Goal: Information Seeking & Learning: Learn about a topic

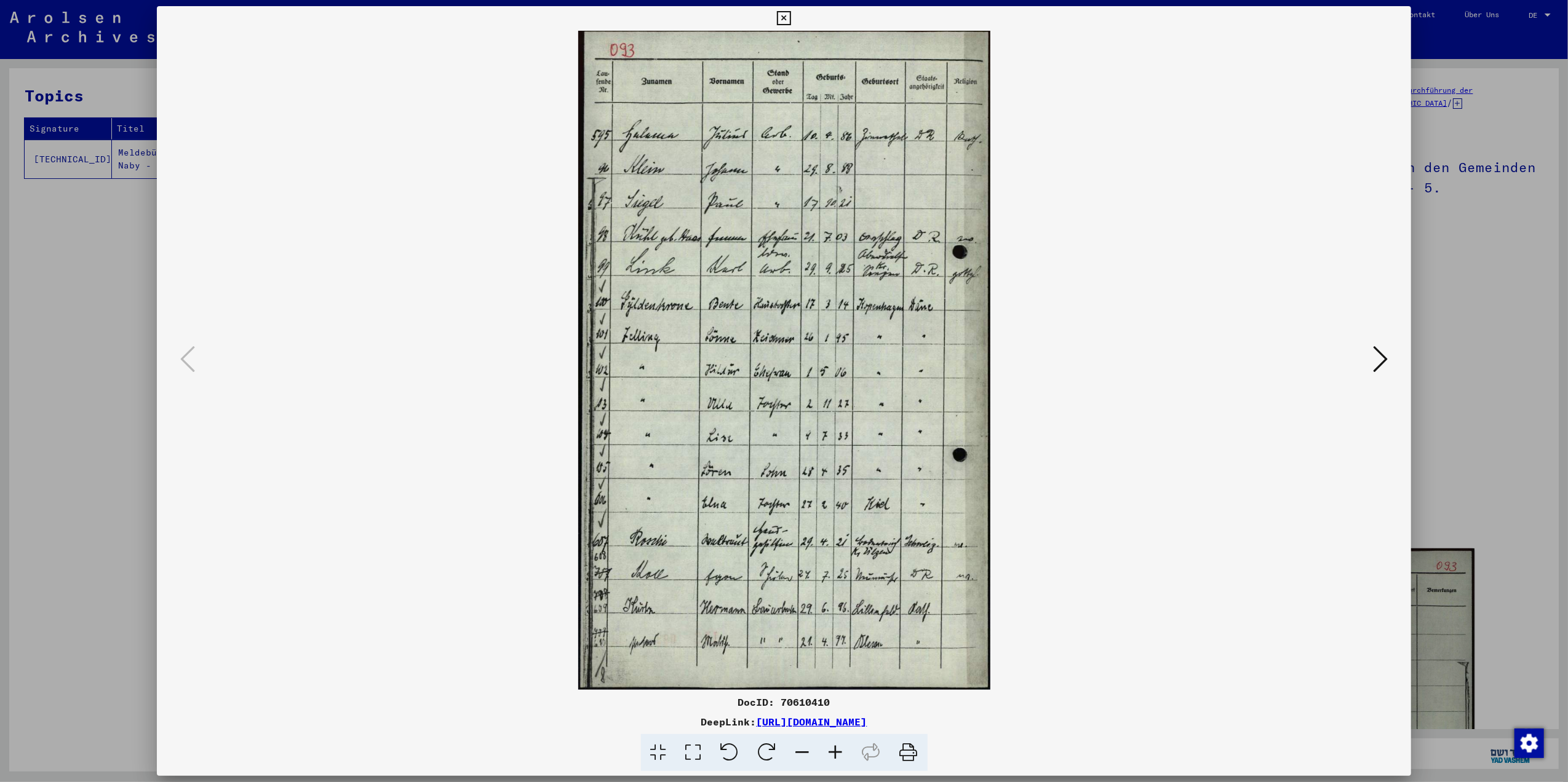
click at [696, 759] on icon at bounding box center [693, 752] width 35 height 37
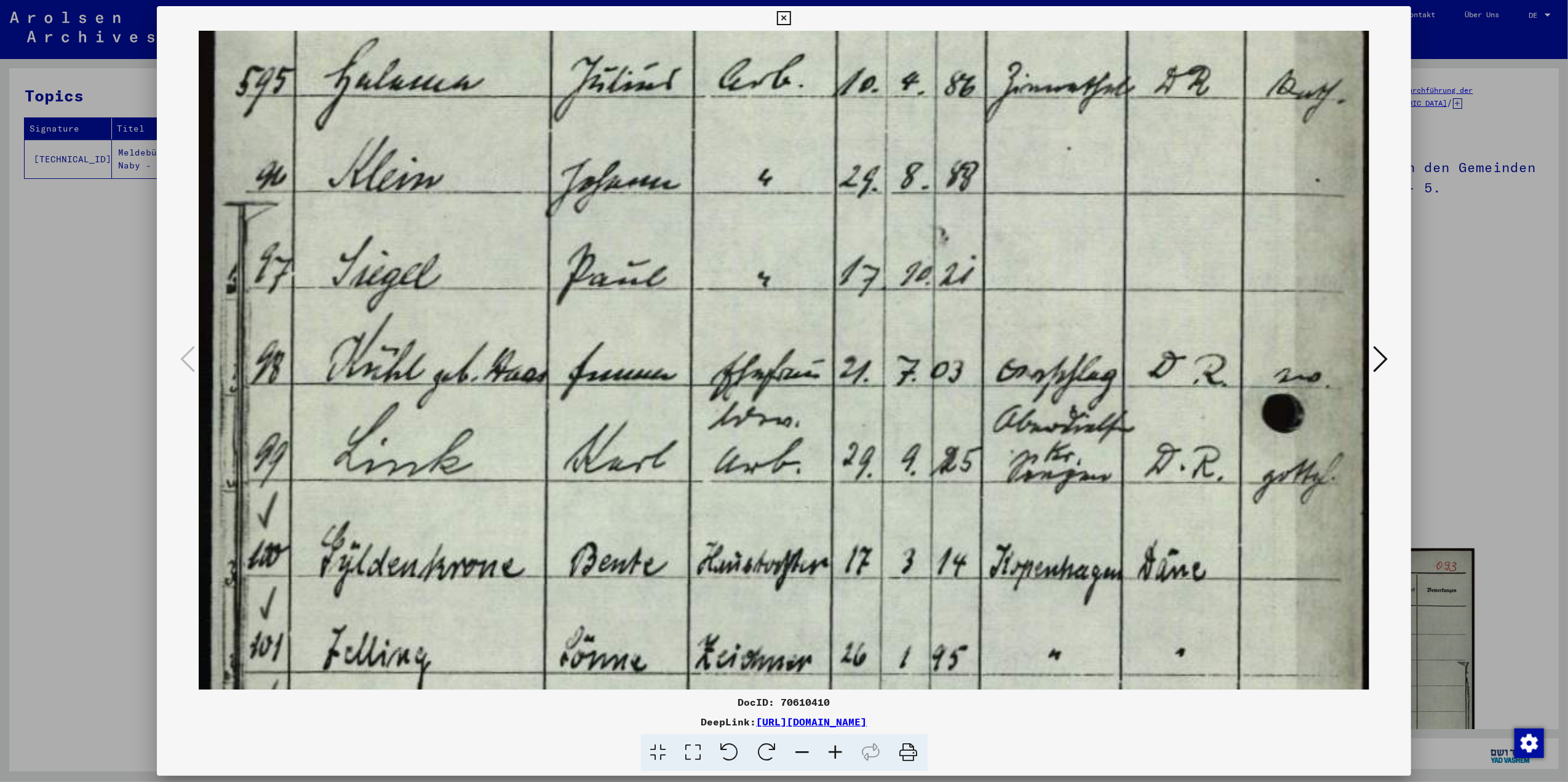
drag, startPoint x: 759, startPoint y: 628, endPoint x: 831, endPoint y: 384, distance: 254.4
click at [836, 380] on img at bounding box center [784, 721] width 1171 height 1873
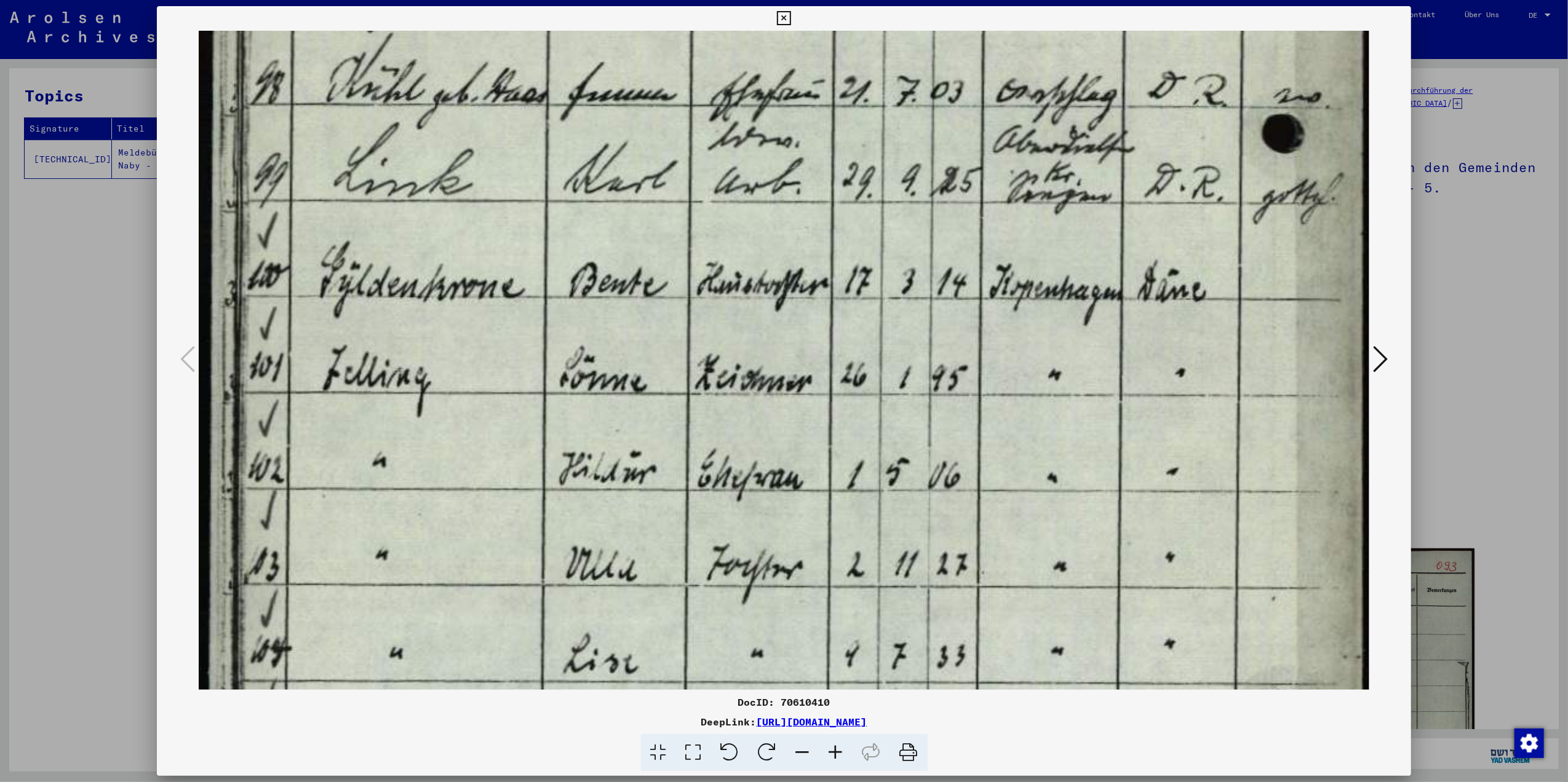
drag, startPoint x: 852, startPoint y: 591, endPoint x: 923, endPoint y: 325, distance: 275.3
click at [924, 320] on img at bounding box center [784, 441] width 1171 height 1873
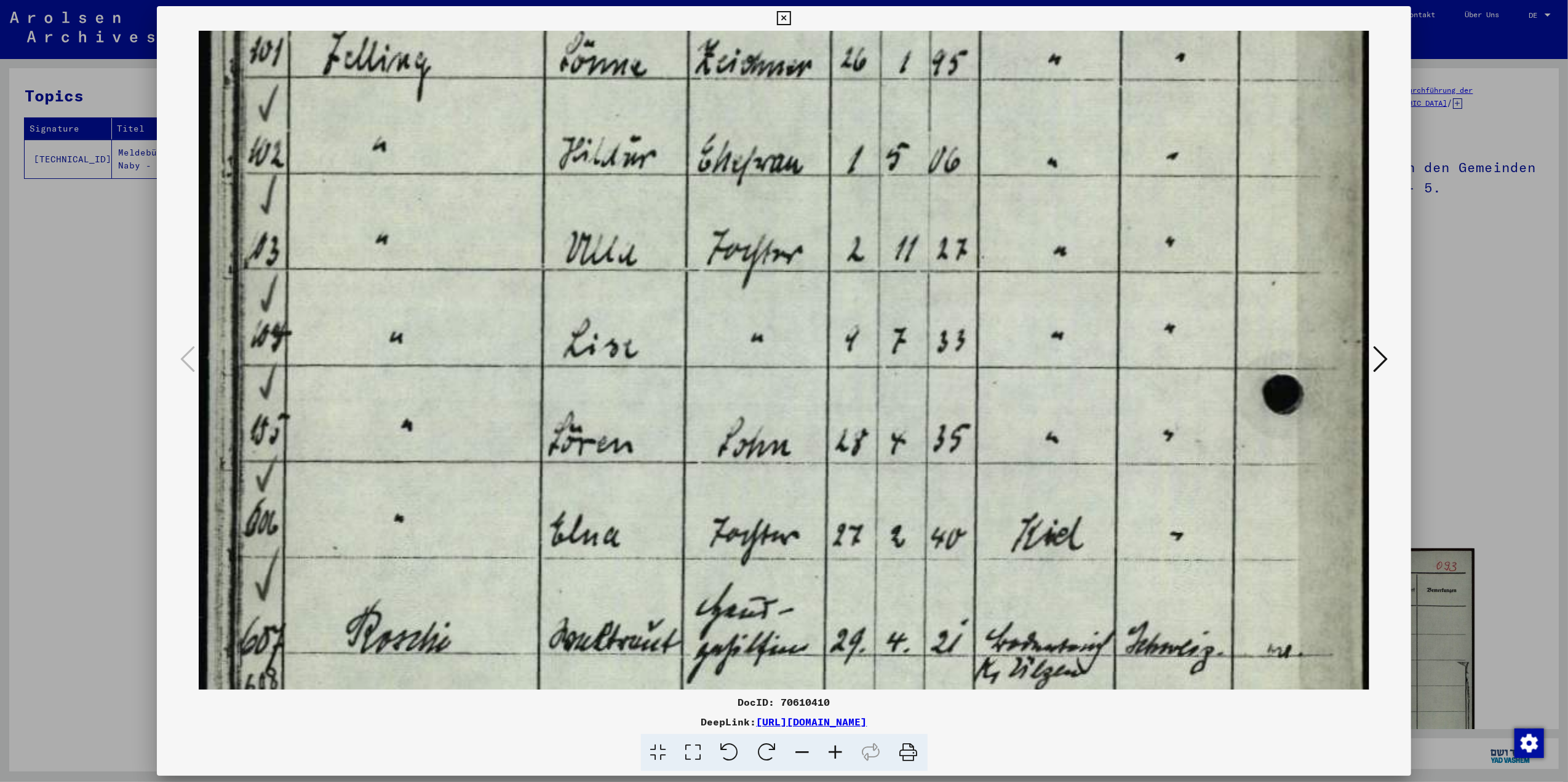
drag, startPoint x: 844, startPoint y: 507, endPoint x: 1027, endPoint y: 194, distance: 362.6
click at [1027, 194] on img at bounding box center [784, 126] width 1171 height 1873
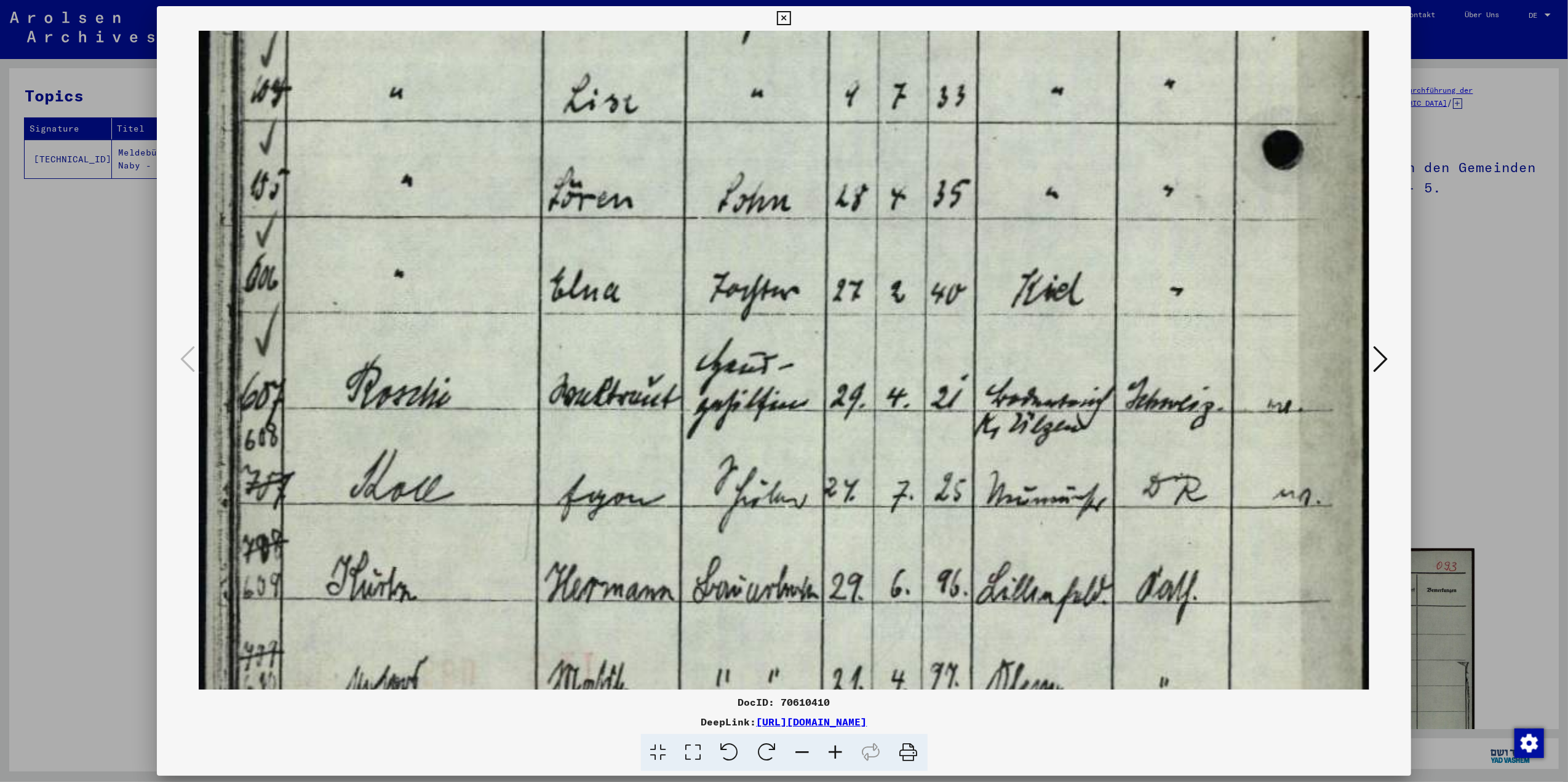
drag, startPoint x: 899, startPoint y: 546, endPoint x: 982, endPoint y: 287, distance: 272.0
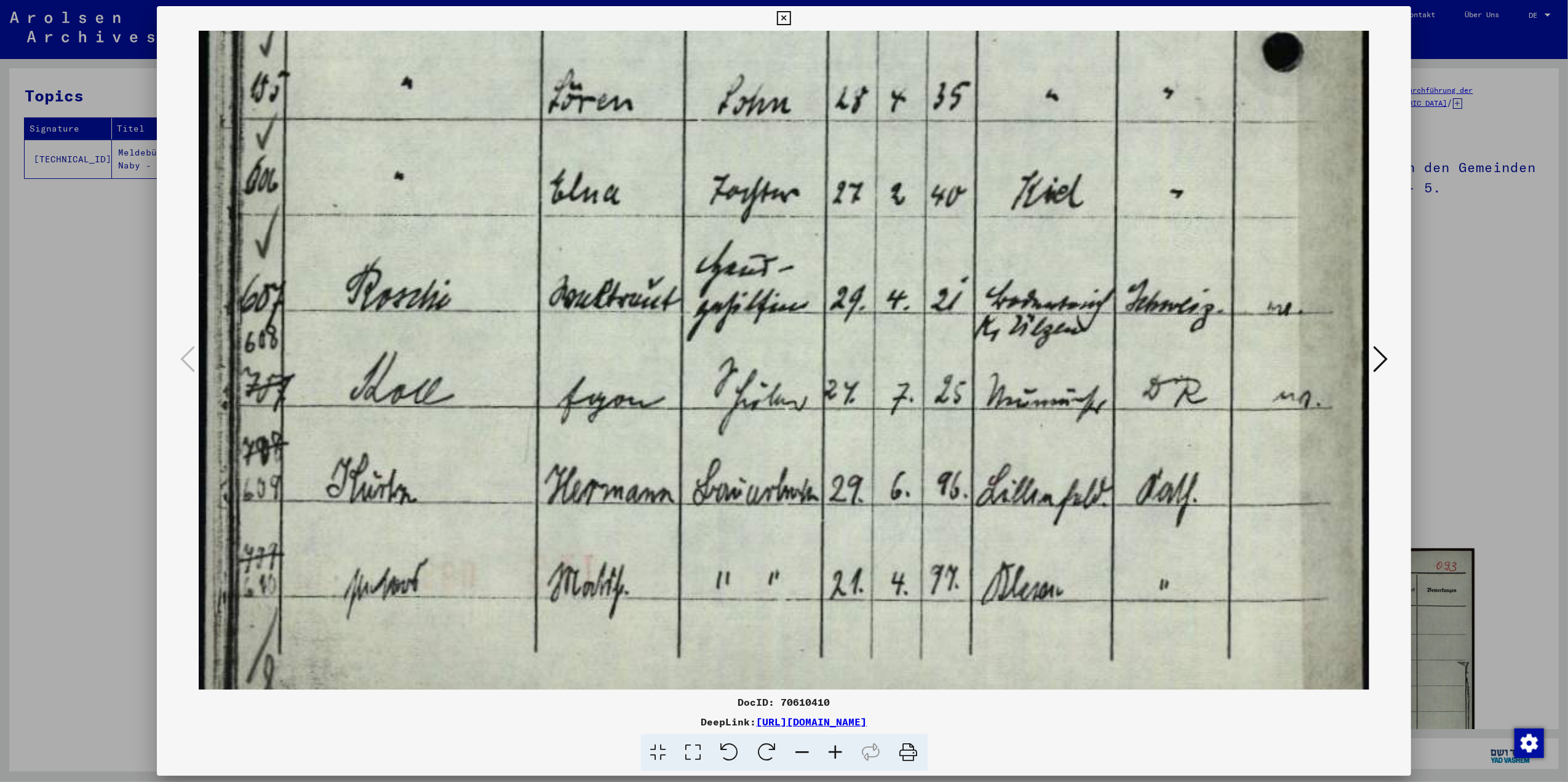
scroll to position [1213, 0]
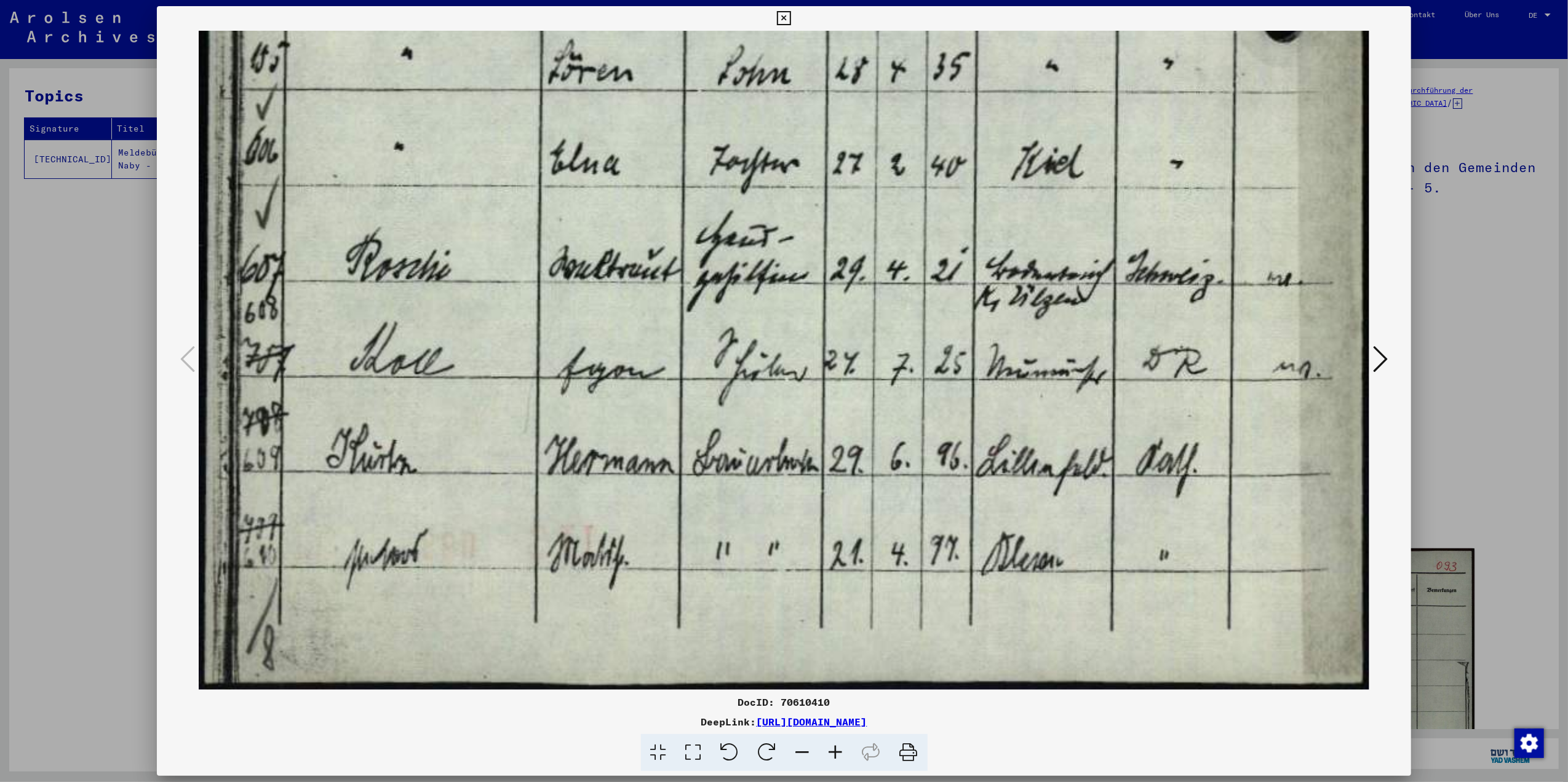
drag, startPoint x: 894, startPoint y: 618, endPoint x: 956, endPoint y: 409, distance: 218.0
click at [1391, 363] on div at bounding box center [784, 361] width 1254 height 659
click at [1384, 358] on icon at bounding box center [1380, 359] width 15 height 30
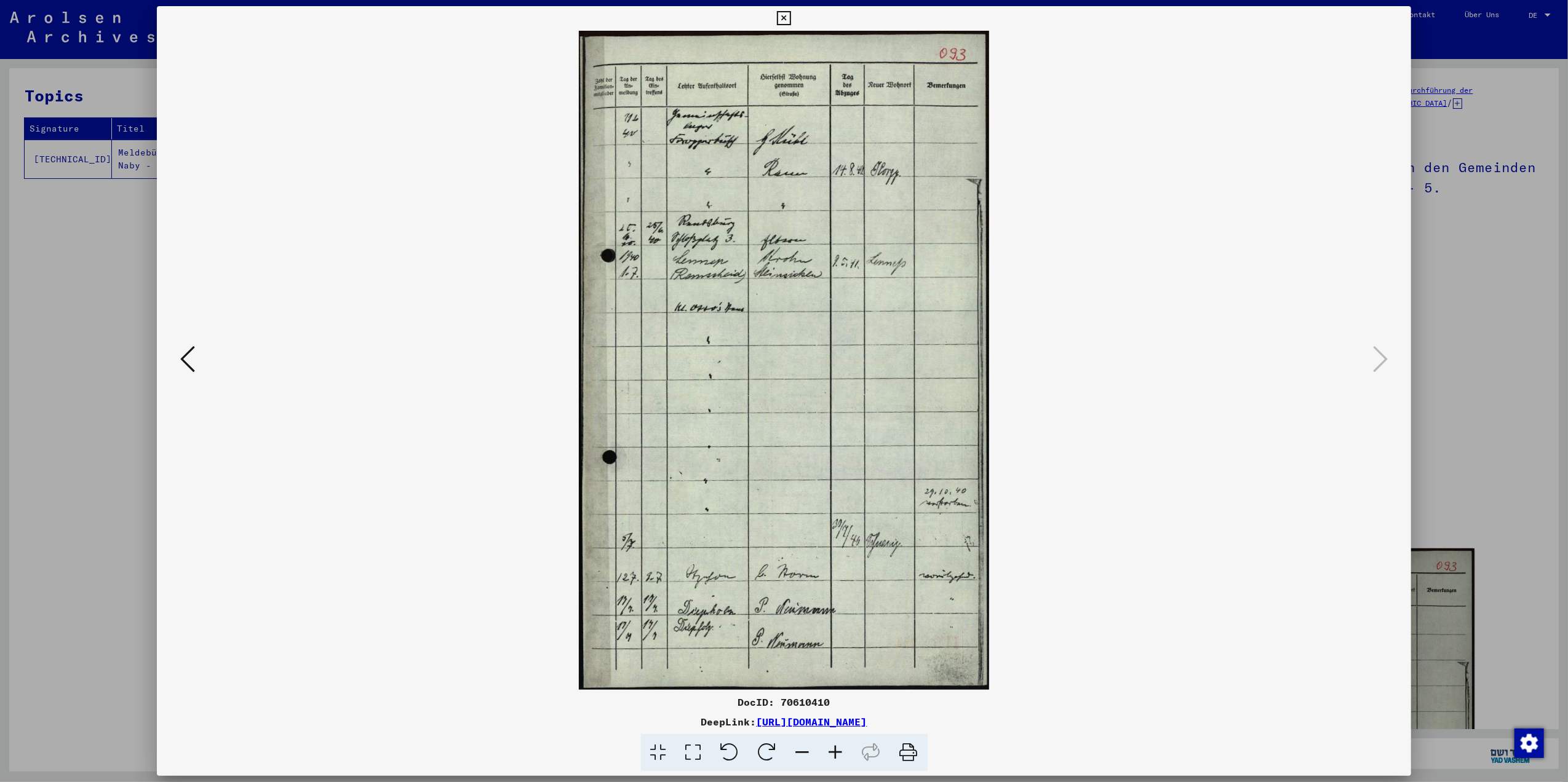
scroll to position [0, 0]
click at [691, 750] on icon at bounding box center [693, 752] width 35 height 37
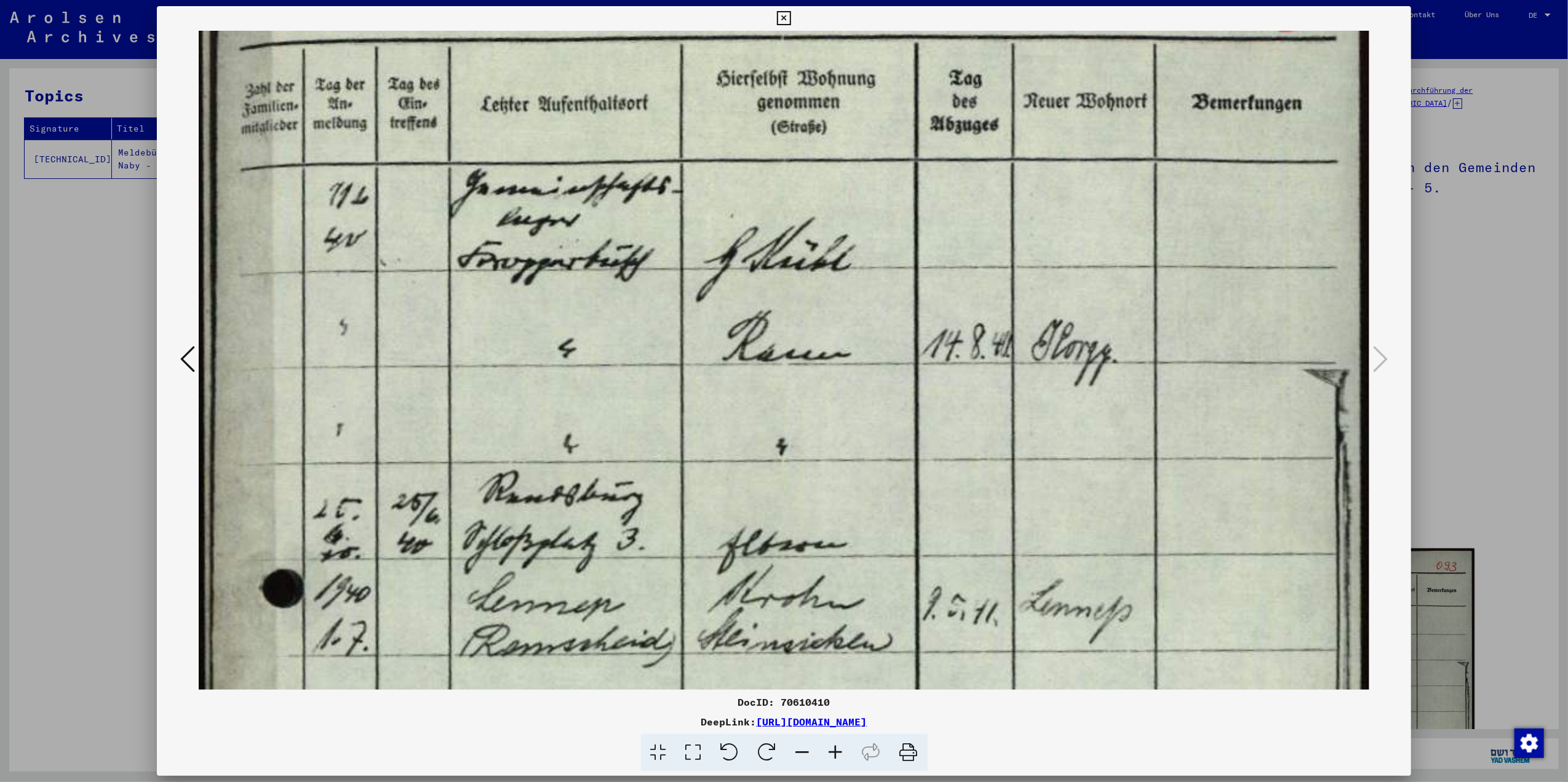
scroll to position [78, 0]
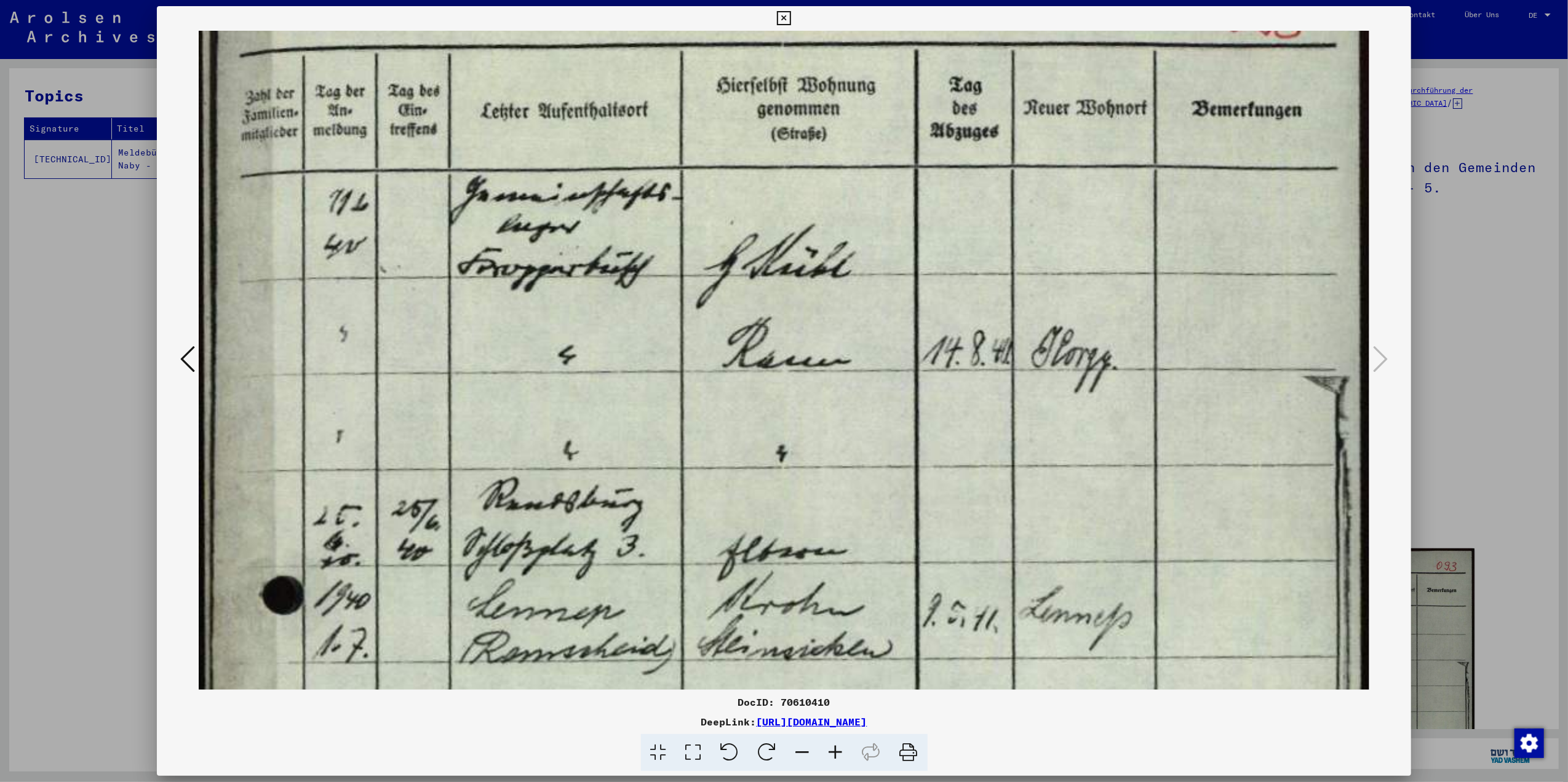
drag, startPoint x: 670, startPoint y: 584, endPoint x: 712, endPoint y: 522, distance: 74.9
click at [190, 355] on icon at bounding box center [187, 359] width 15 height 30
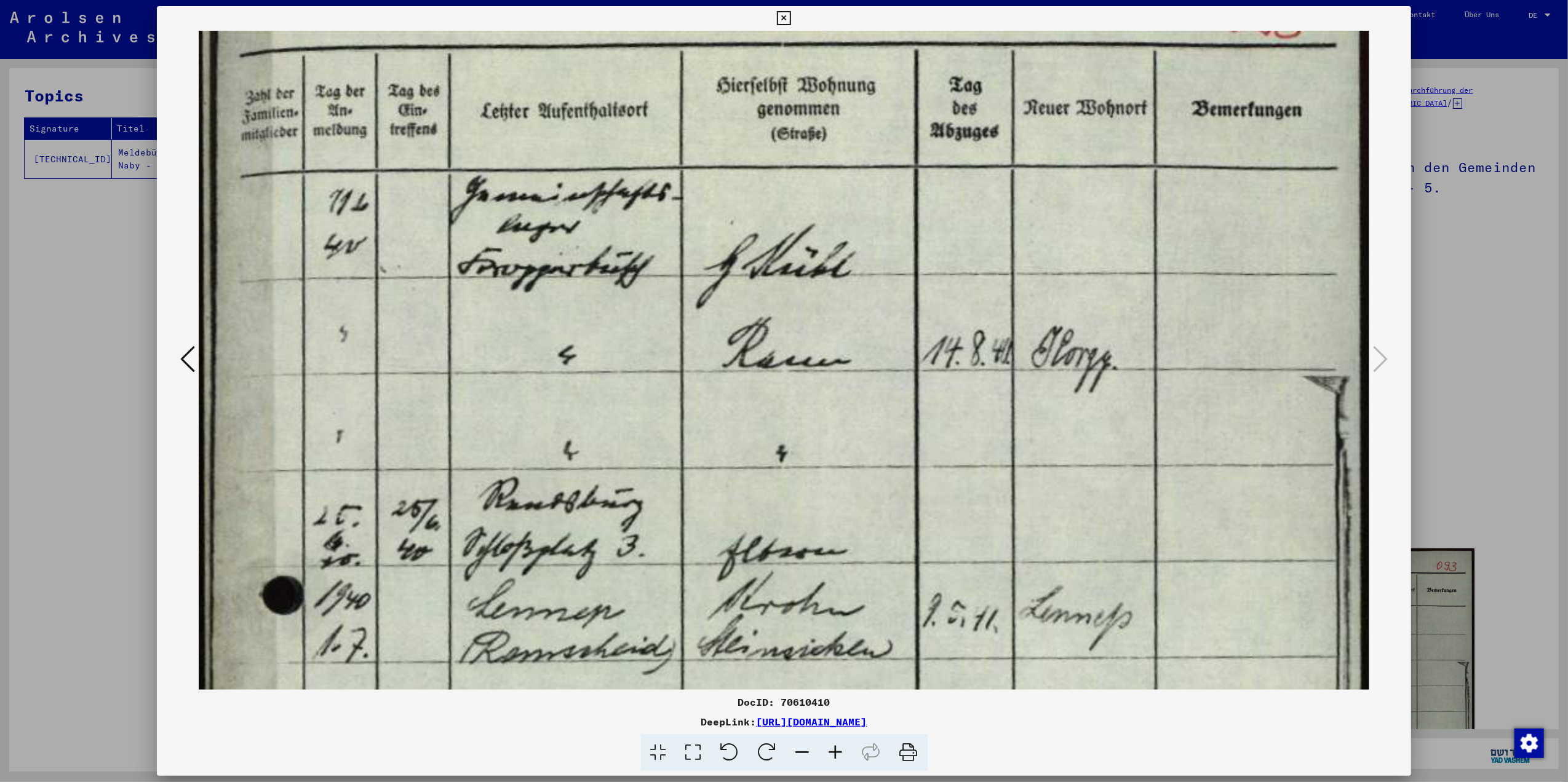
scroll to position [0, 0]
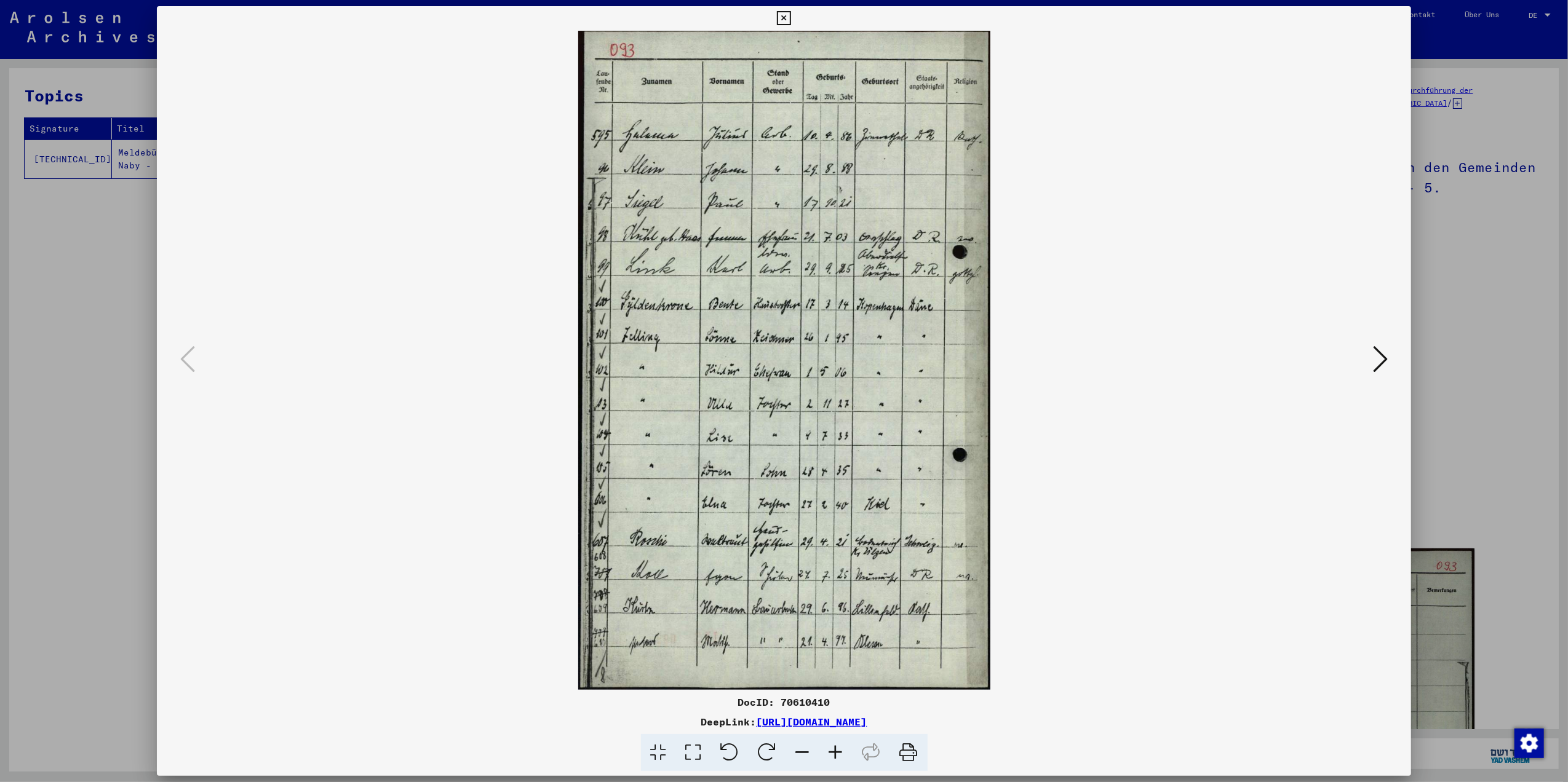
click at [680, 751] on icon at bounding box center [693, 752] width 35 height 37
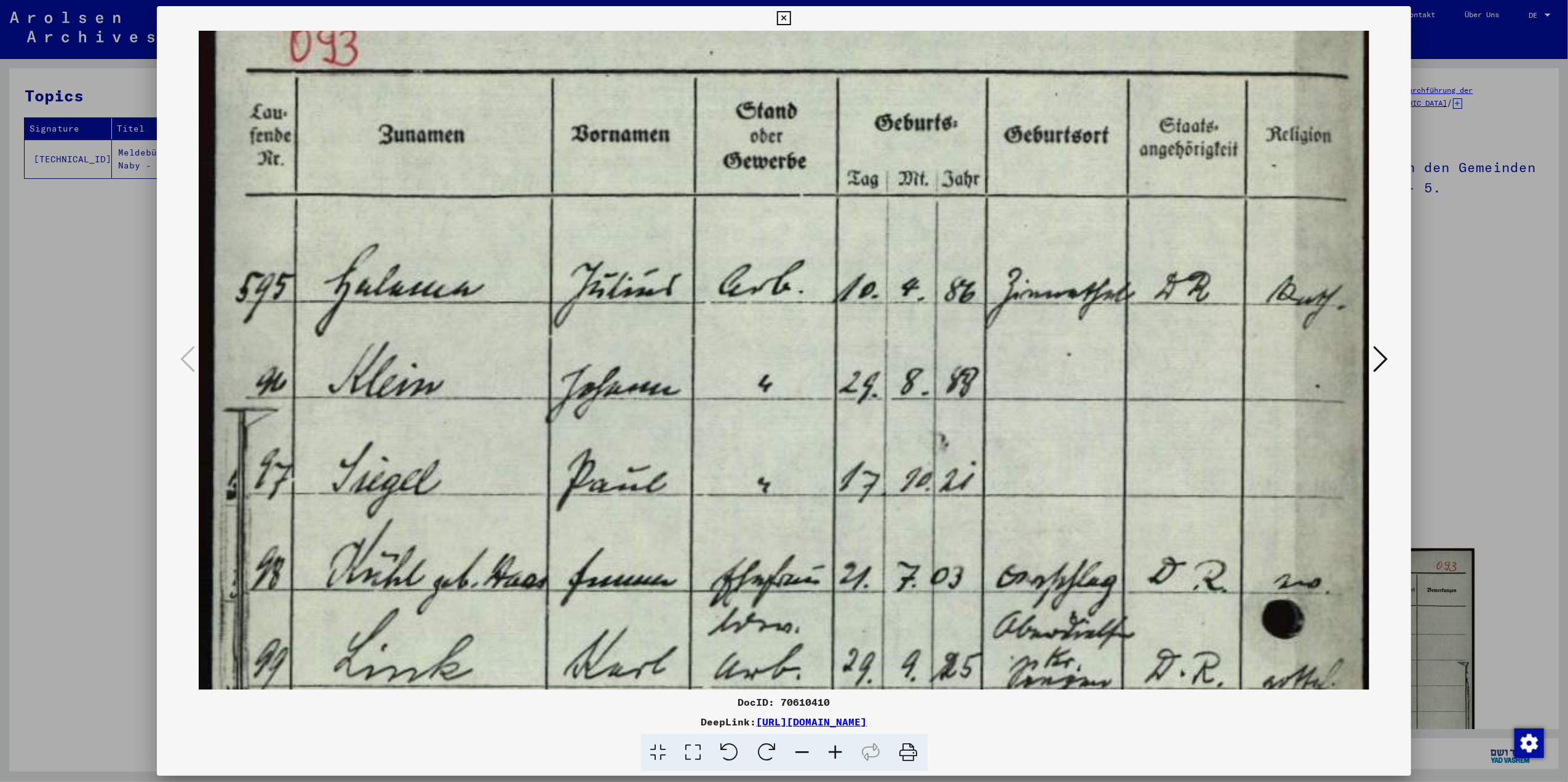
scroll to position [43, 0]
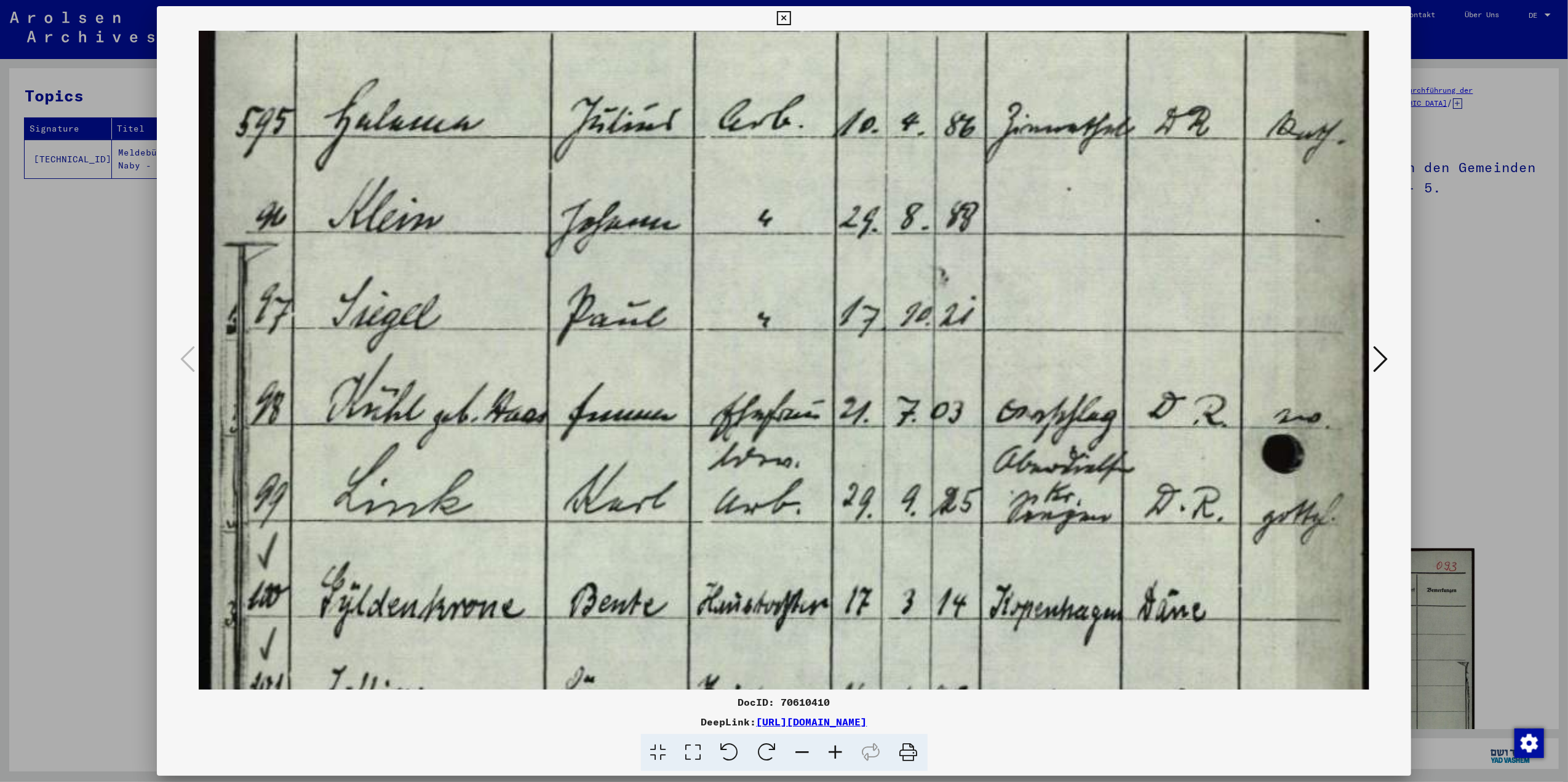
drag, startPoint x: 818, startPoint y: 586, endPoint x: 945, endPoint y: 378, distance: 243.7
click at [945, 380] on img at bounding box center [784, 761] width 1171 height 1873
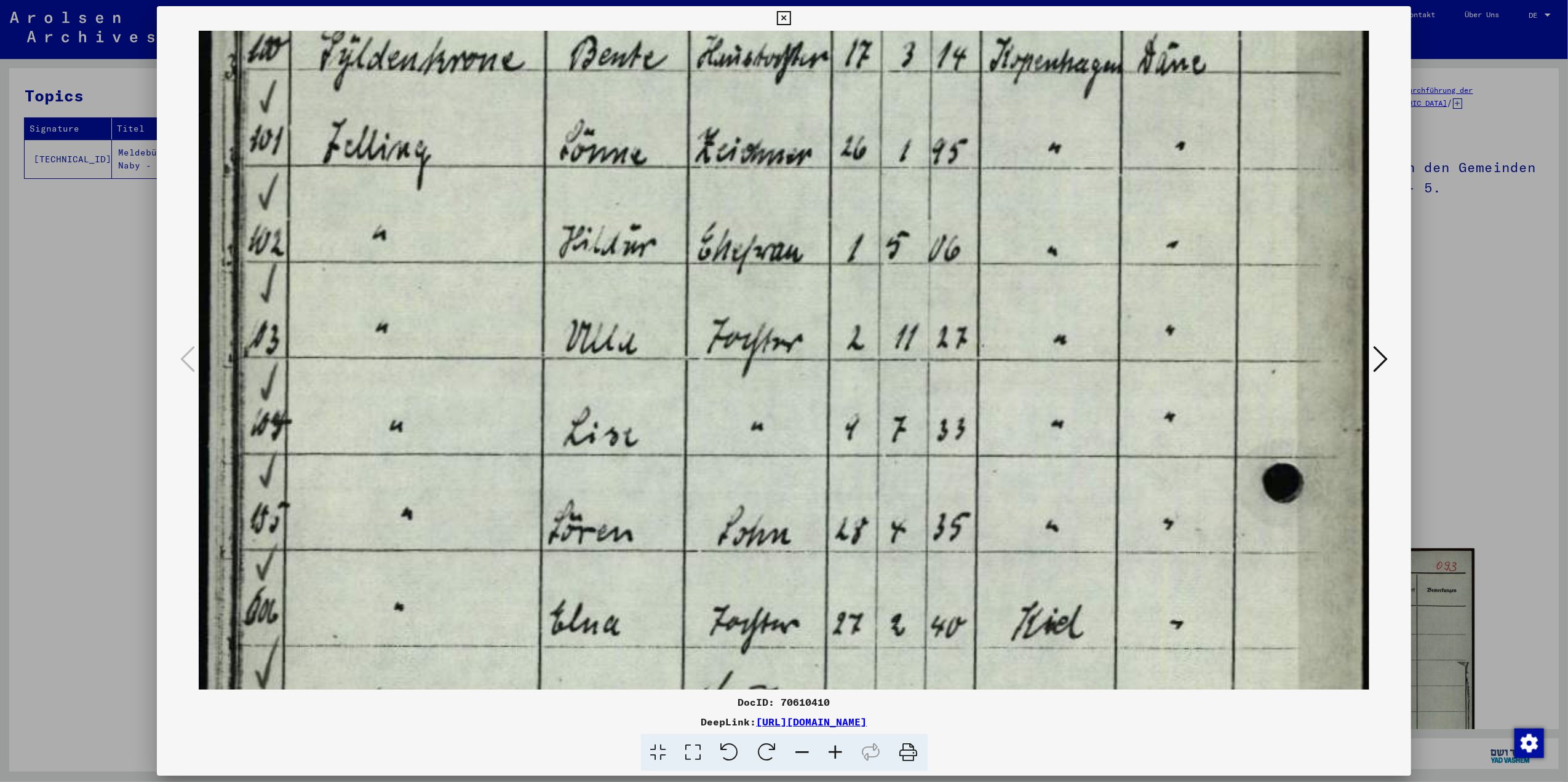
drag, startPoint x: 835, startPoint y: 595, endPoint x: 1009, endPoint y: 32, distance: 589.3
click at [1009, 39] on img at bounding box center [784, 214] width 1171 height 1873
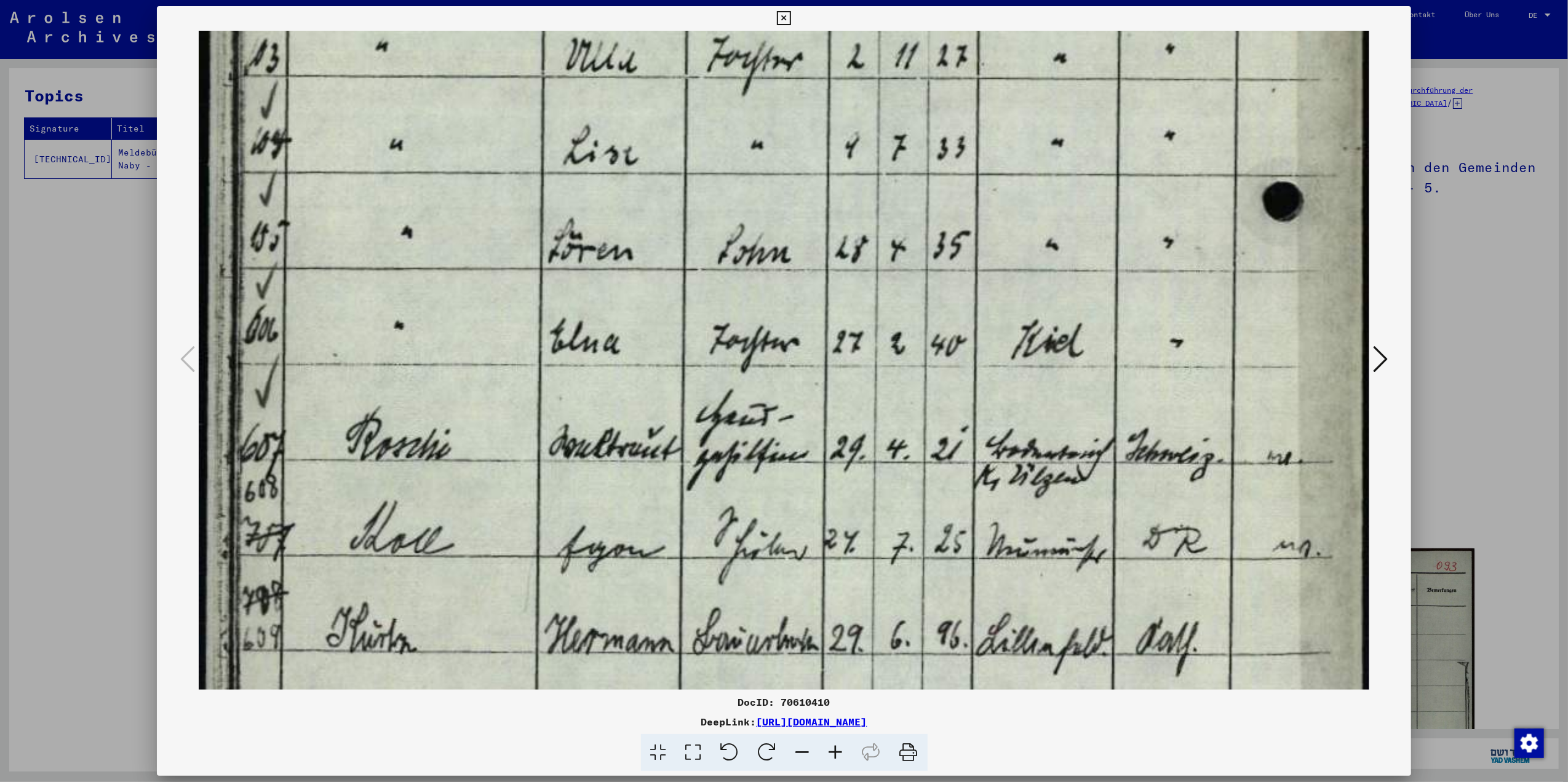
drag, startPoint x: 852, startPoint y: 495, endPoint x: 877, endPoint y: 298, distance: 198.6
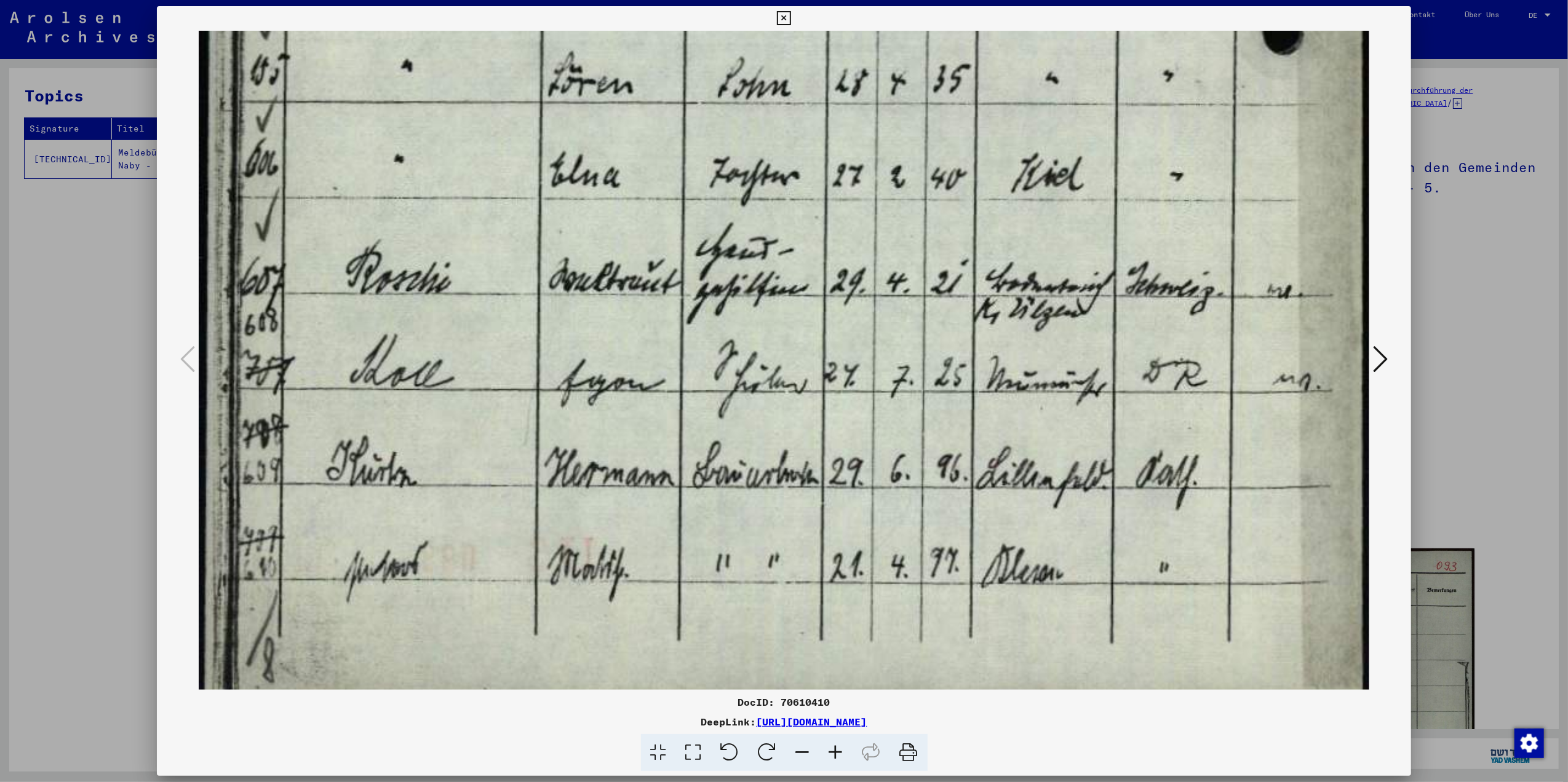
scroll to position [1213, 0]
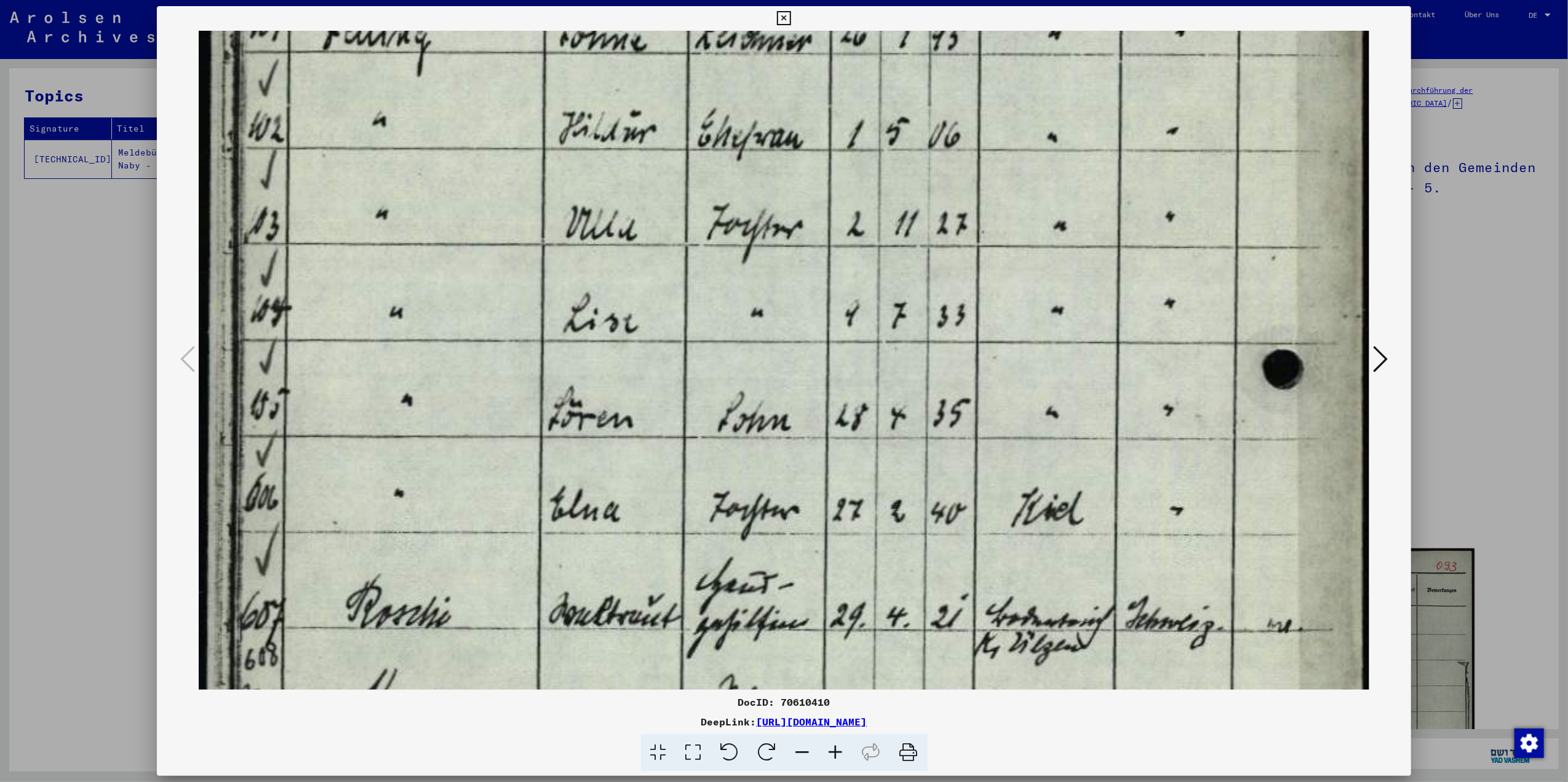
drag, startPoint x: 827, startPoint y: 433, endPoint x: 709, endPoint y: 563, distance: 175.6
click at [724, 566] on img at bounding box center [784, 100] width 1171 height 1873
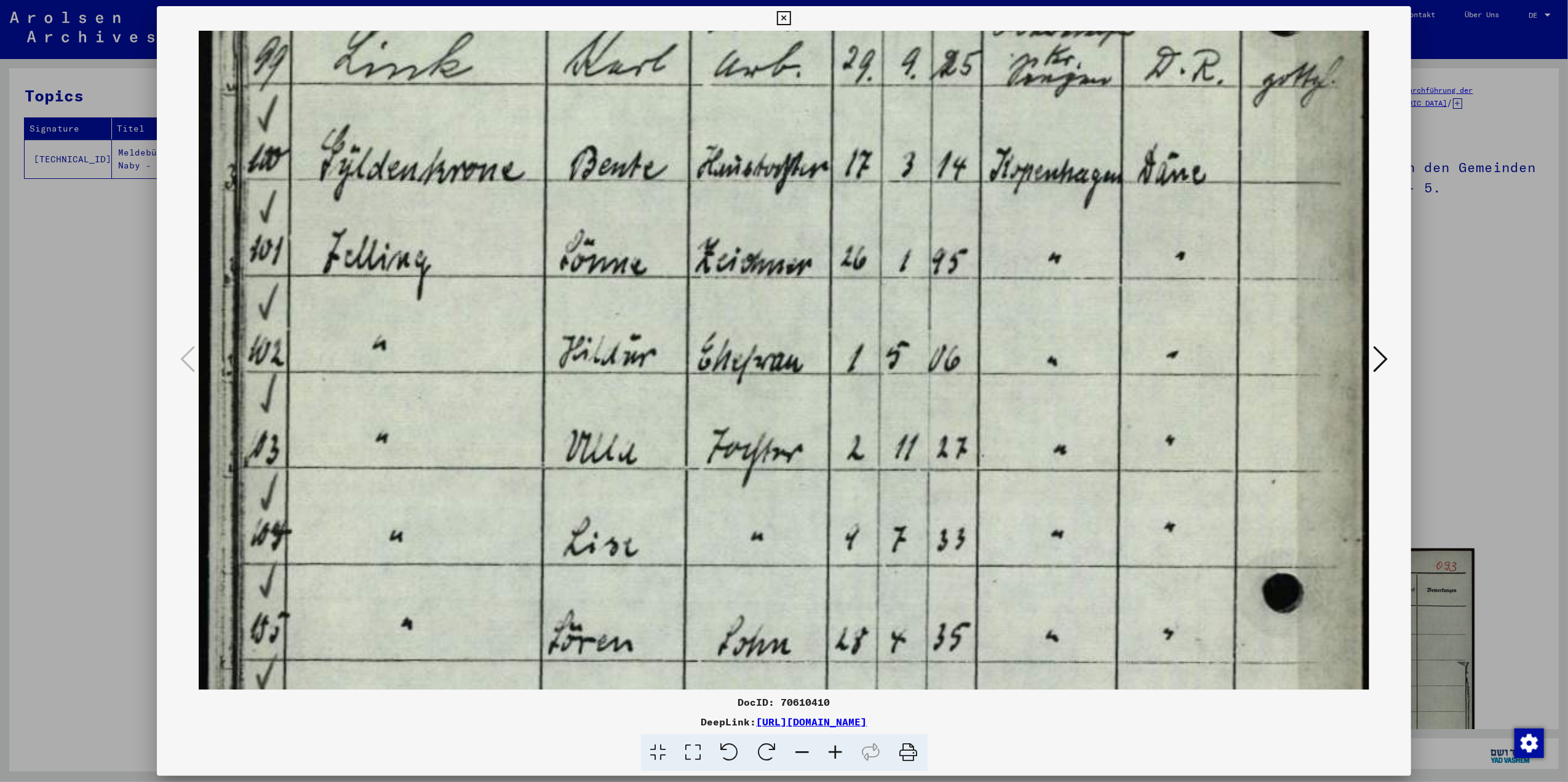
drag, startPoint x: 542, startPoint y: 252, endPoint x: 535, endPoint y: 315, distance: 63.4
click at [562, 452] on img at bounding box center [784, 324] width 1171 height 1873
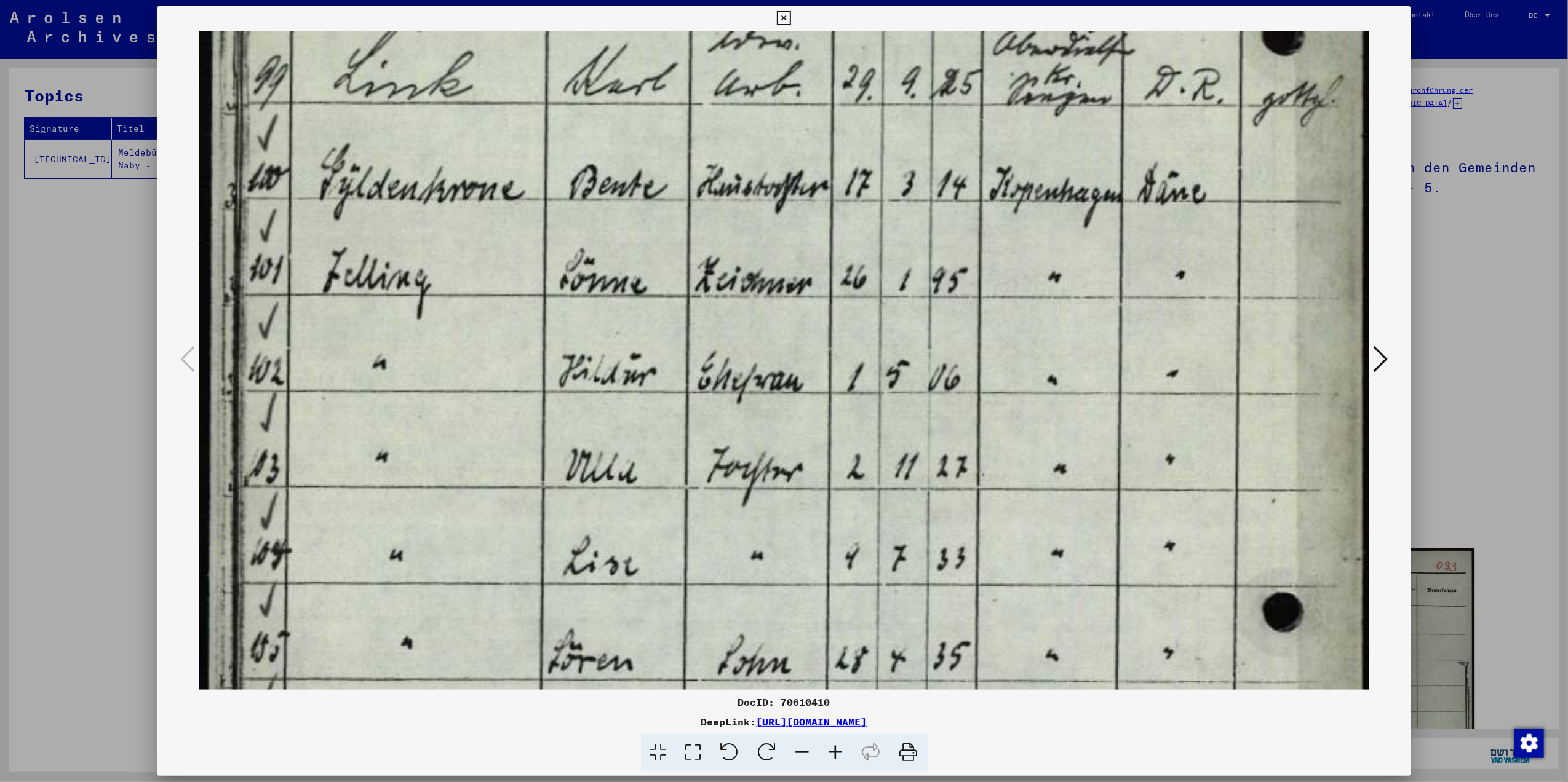
drag, startPoint x: 535, startPoint y: 264, endPoint x: 515, endPoint y: 322, distance: 61.4
click at [515, 322] on img at bounding box center [784, 343] width 1171 height 1873
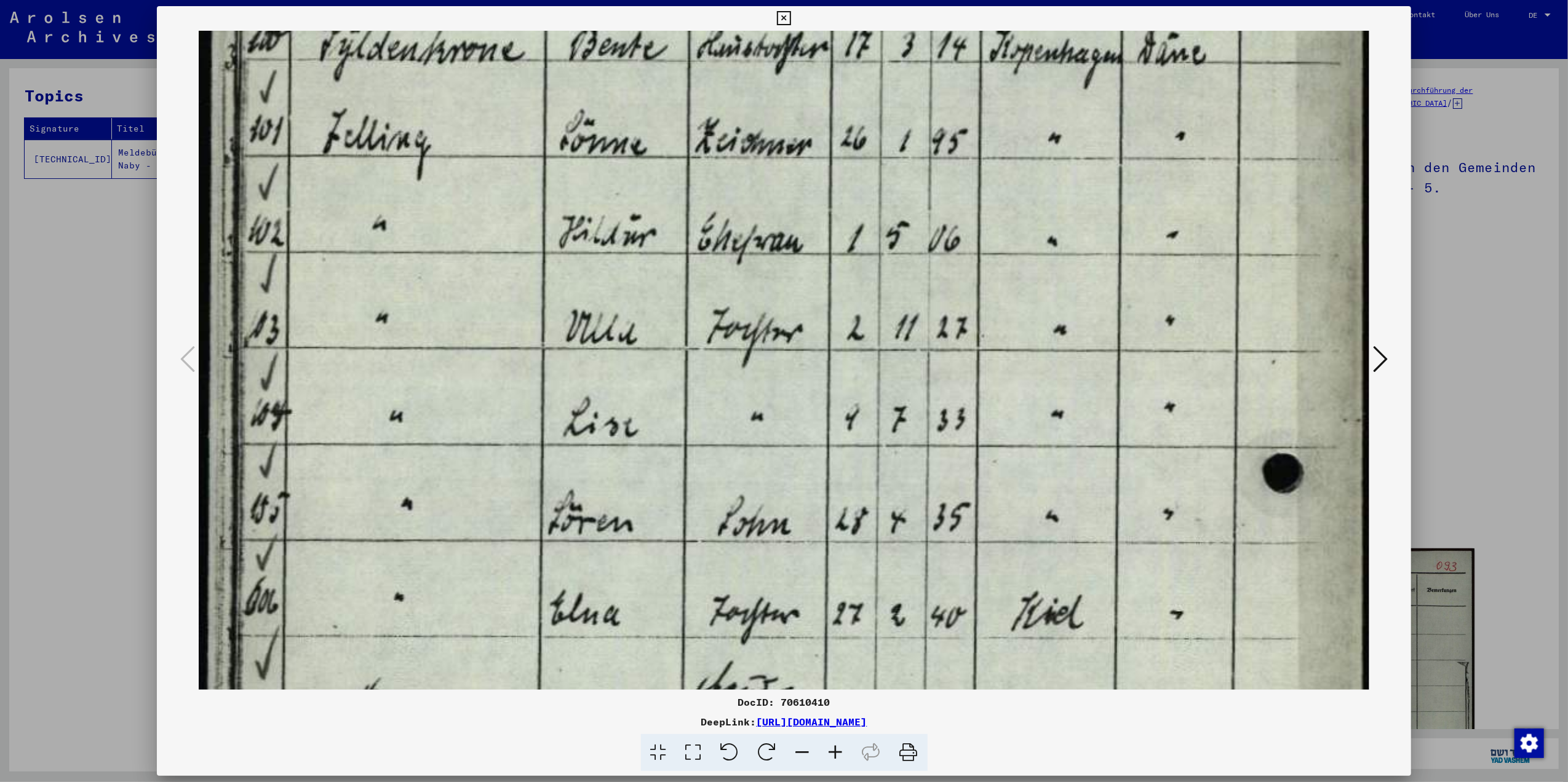
drag, startPoint x: 641, startPoint y: 589, endPoint x: 628, endPoint y: 451, distance: 138.6
click at [628, 451] on img at bounding box center [784, 204] width 1171 height 1873
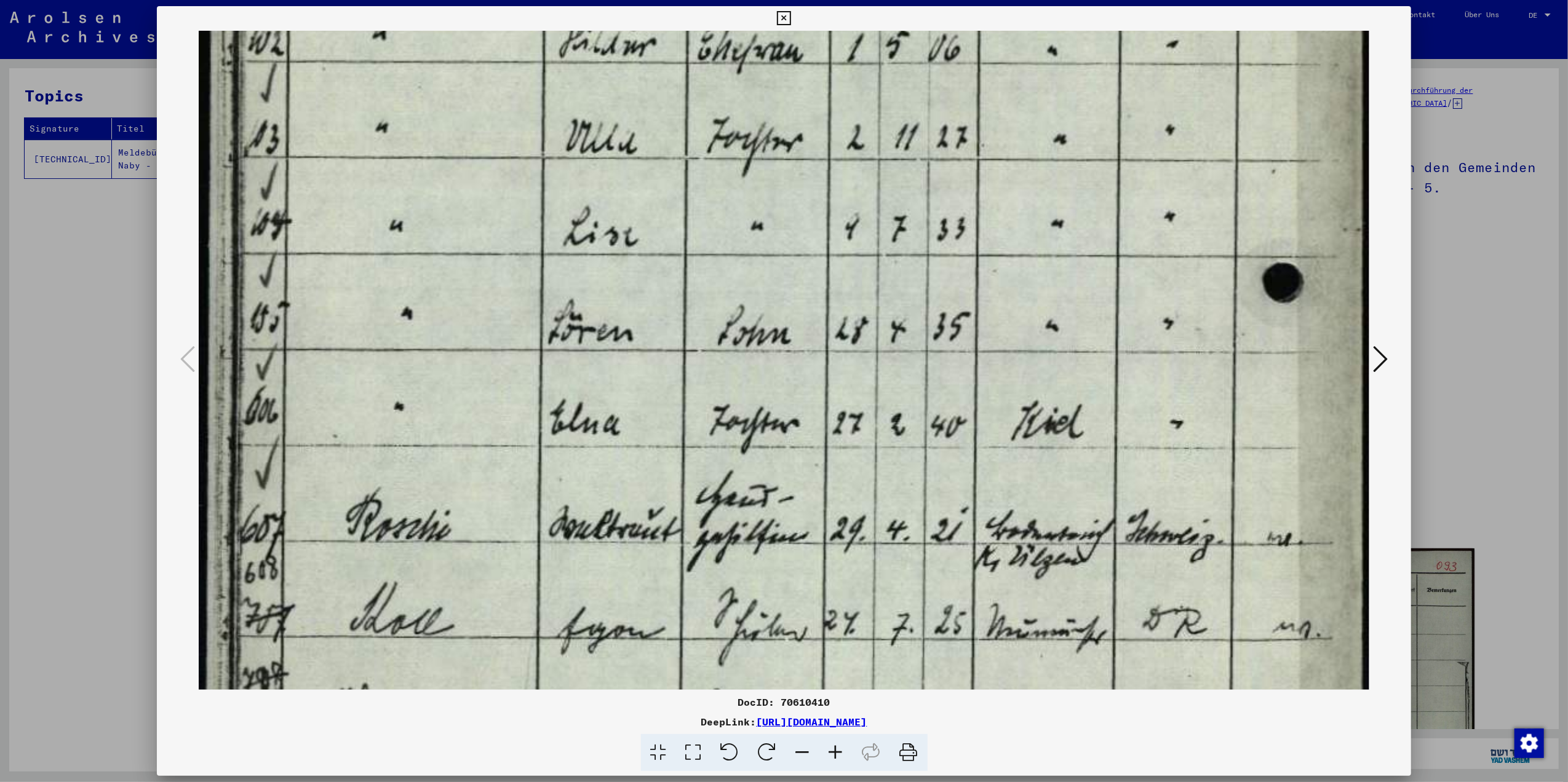
drag, startPoint x: 685, startPoint y: 582, endPoint x: 700, endPoint y: 406, distance: 176.6
click at [703, 402] on img at bounding box center [784, 13] width 1171 height 1873
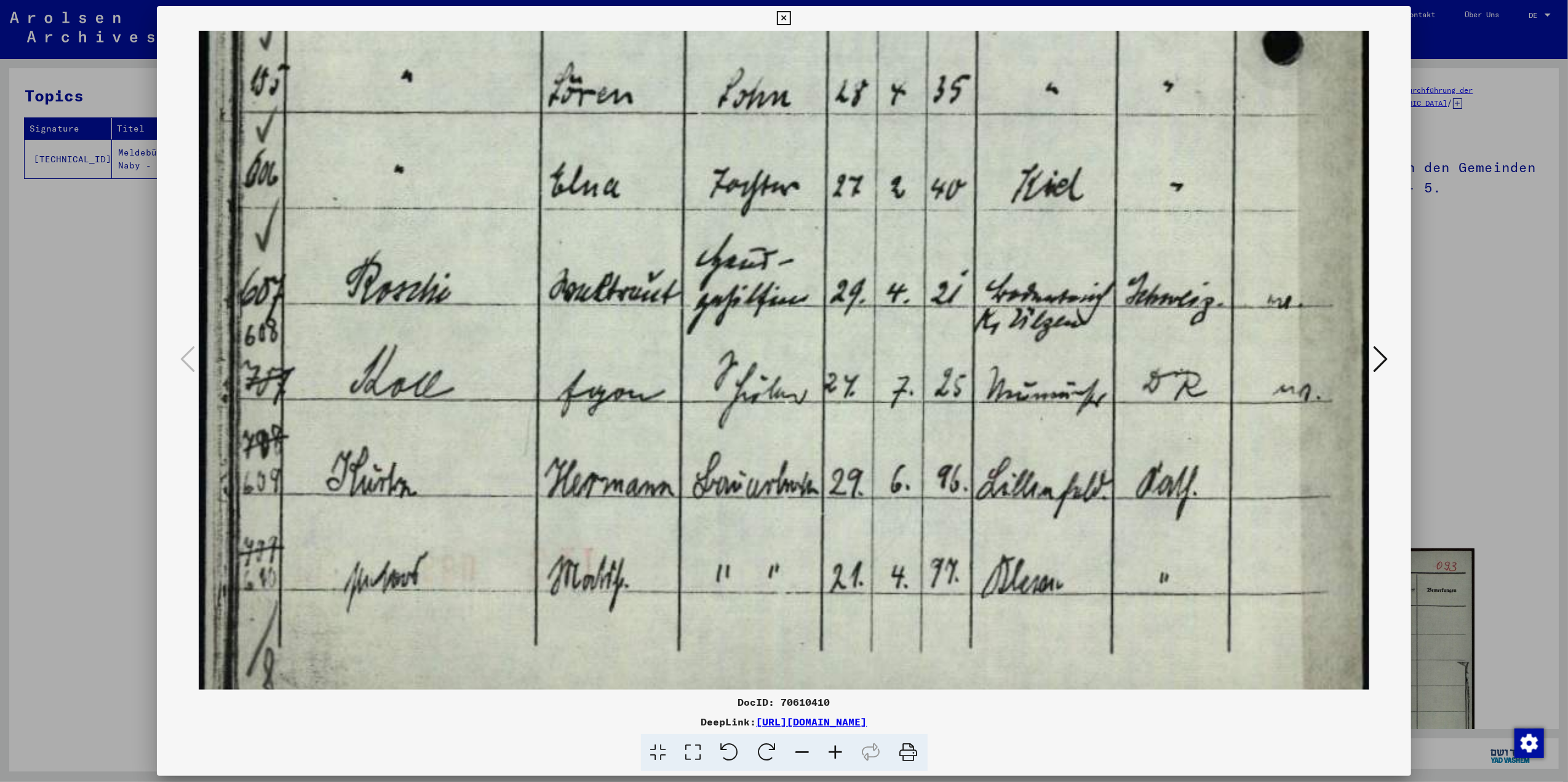
drag, startPoint x: 695, startPoint y: 586, endPoint x: 732, endPoint y: 349, distance: 239.9
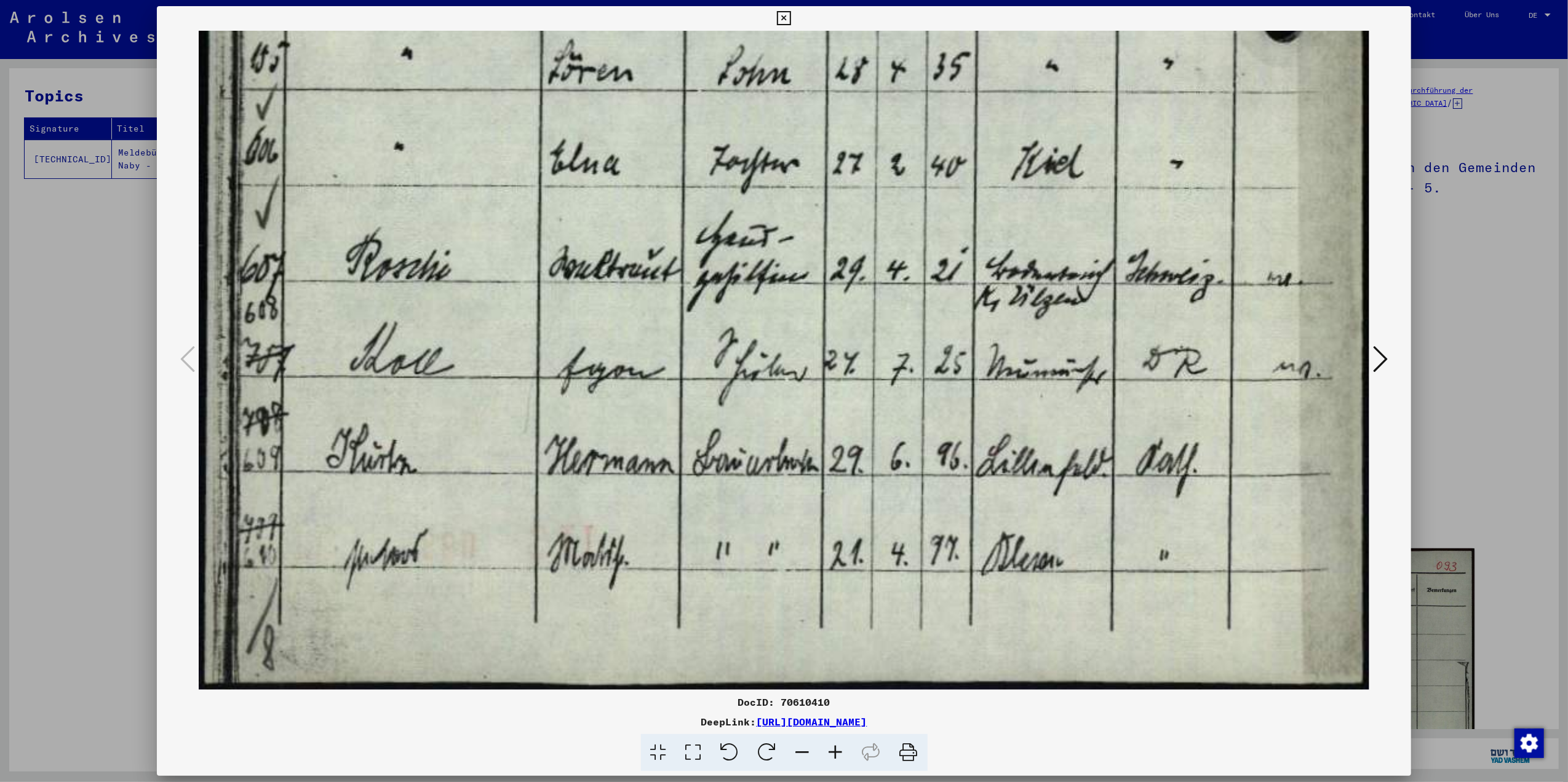
drag, startPoint x: 712, startPoint y: 518, endPoint x: 727, endPoint y: 454, distance: 65.7
click at [1375, 369] on icon at bounding box center [1380, 359] width 15 height 30
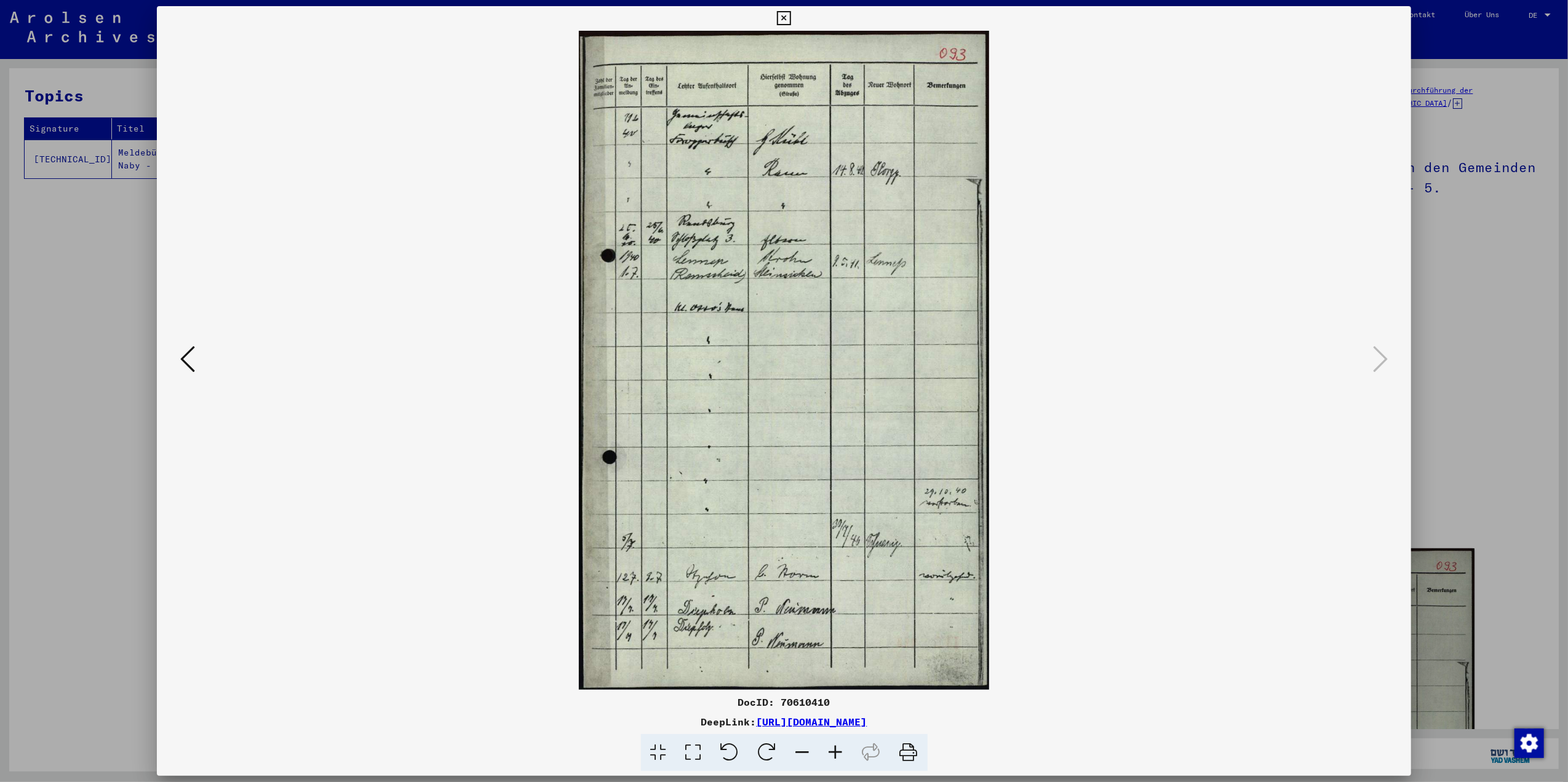
click at [685, 756] on icon at bounding box center [693, 752] width 35 height 37
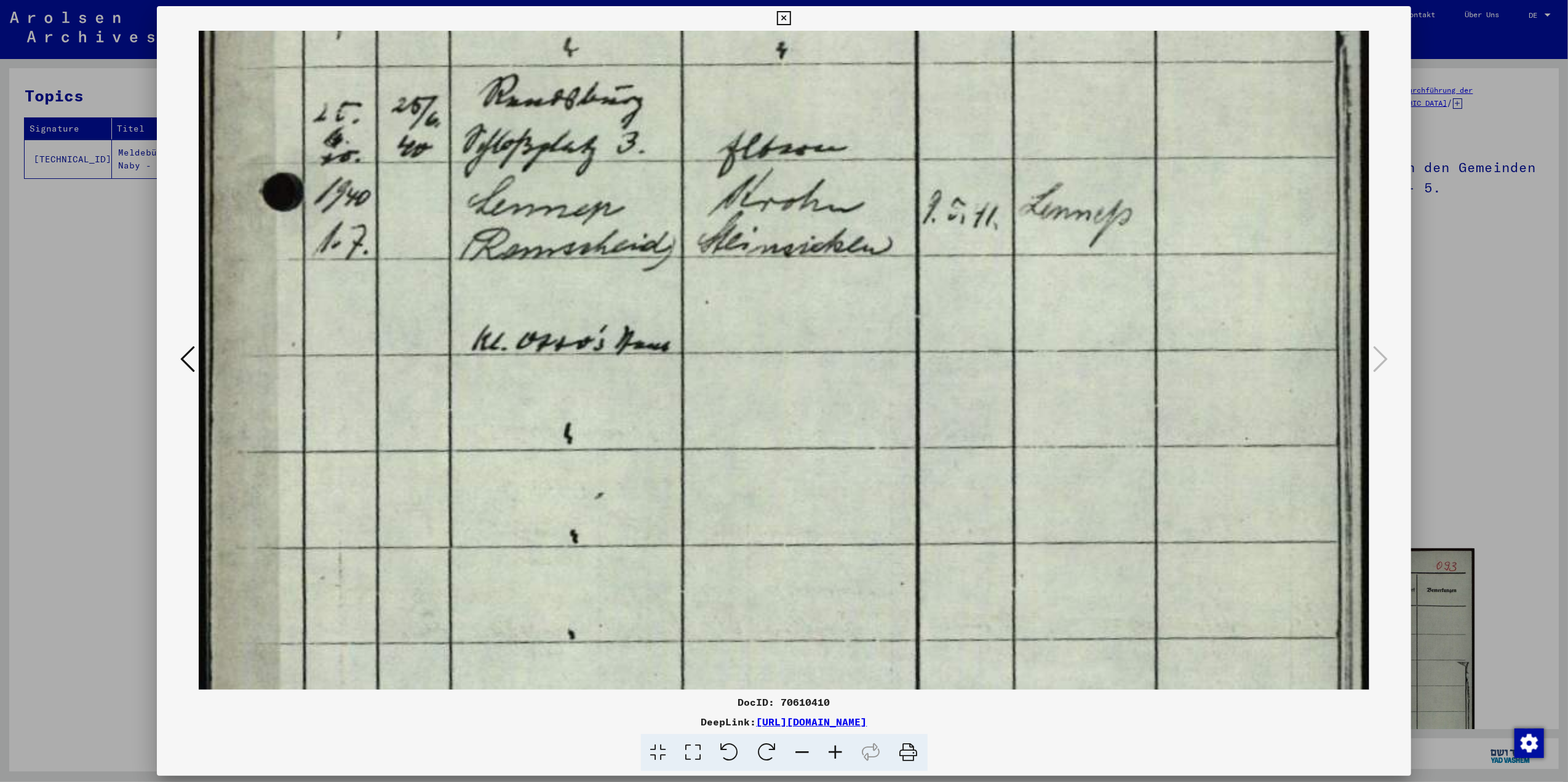
drag, startPoint x: 827, startPoint y: 633, endPoint x: 983, endPoint y: 165, distance: 493.3
click at [983, 165] on img at bounding box center [784, 491] width 1171 height 1882
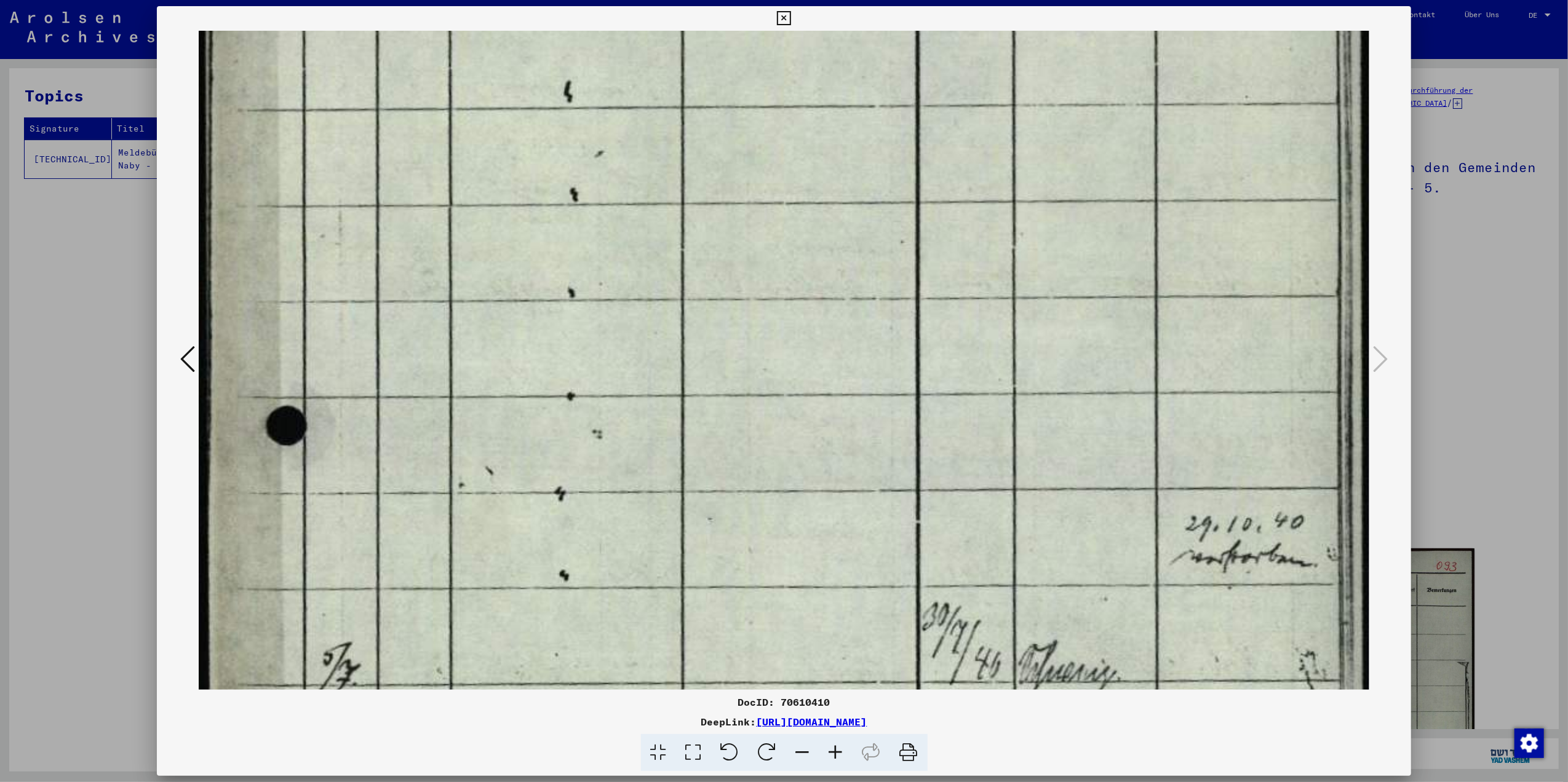
drag, startPoint x: 972, startPoint y: 650, endPoint x: 918, endPoint y: 307, distance: 347.2
click at [918, 307] on img at bounding box center [784, 149] width 1171 height 1882
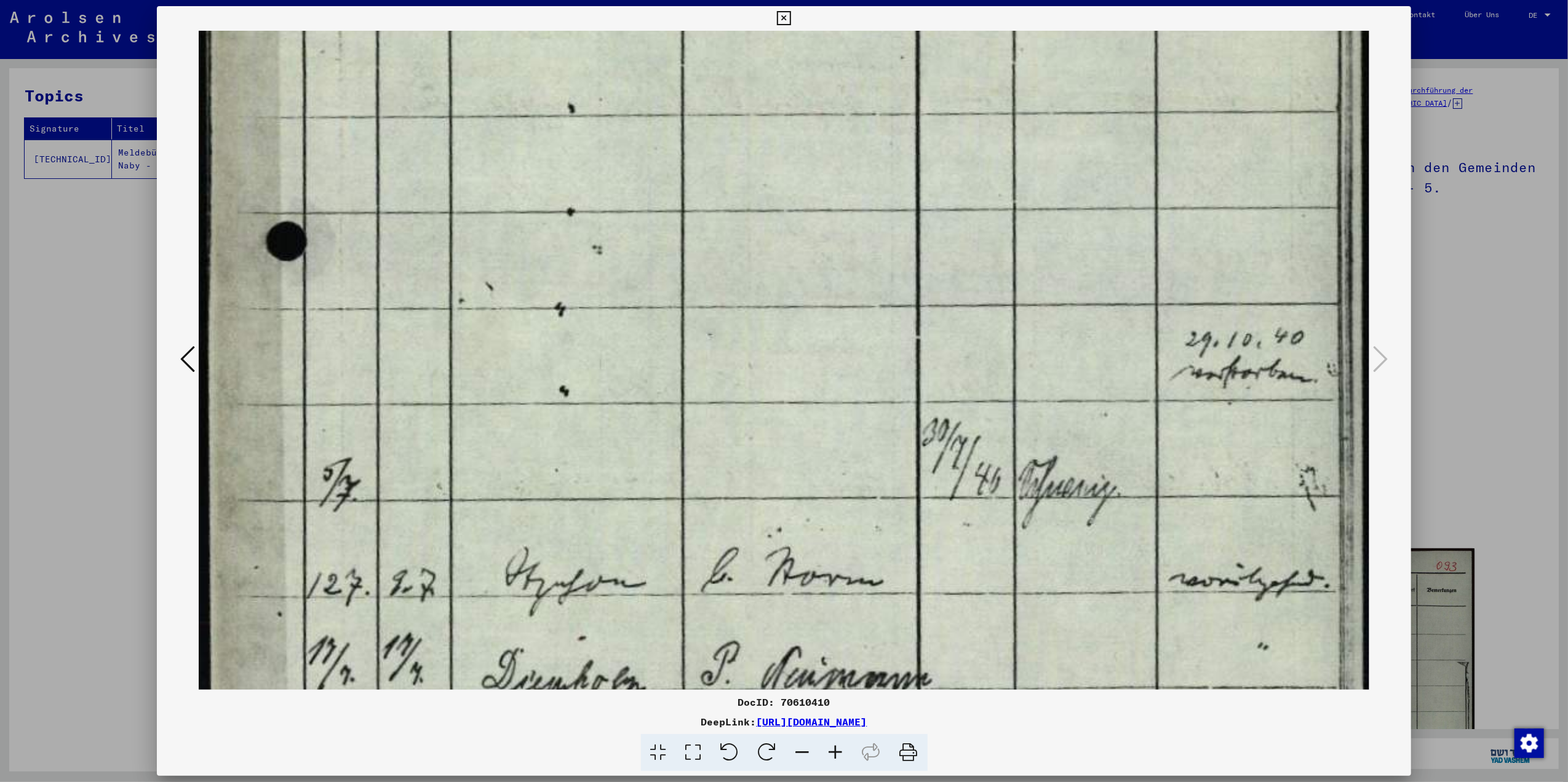
drag, startPoint x: 1001, startPoint y: 525, endPoint x: 1022, endPoint y: 347, distance: 179.2
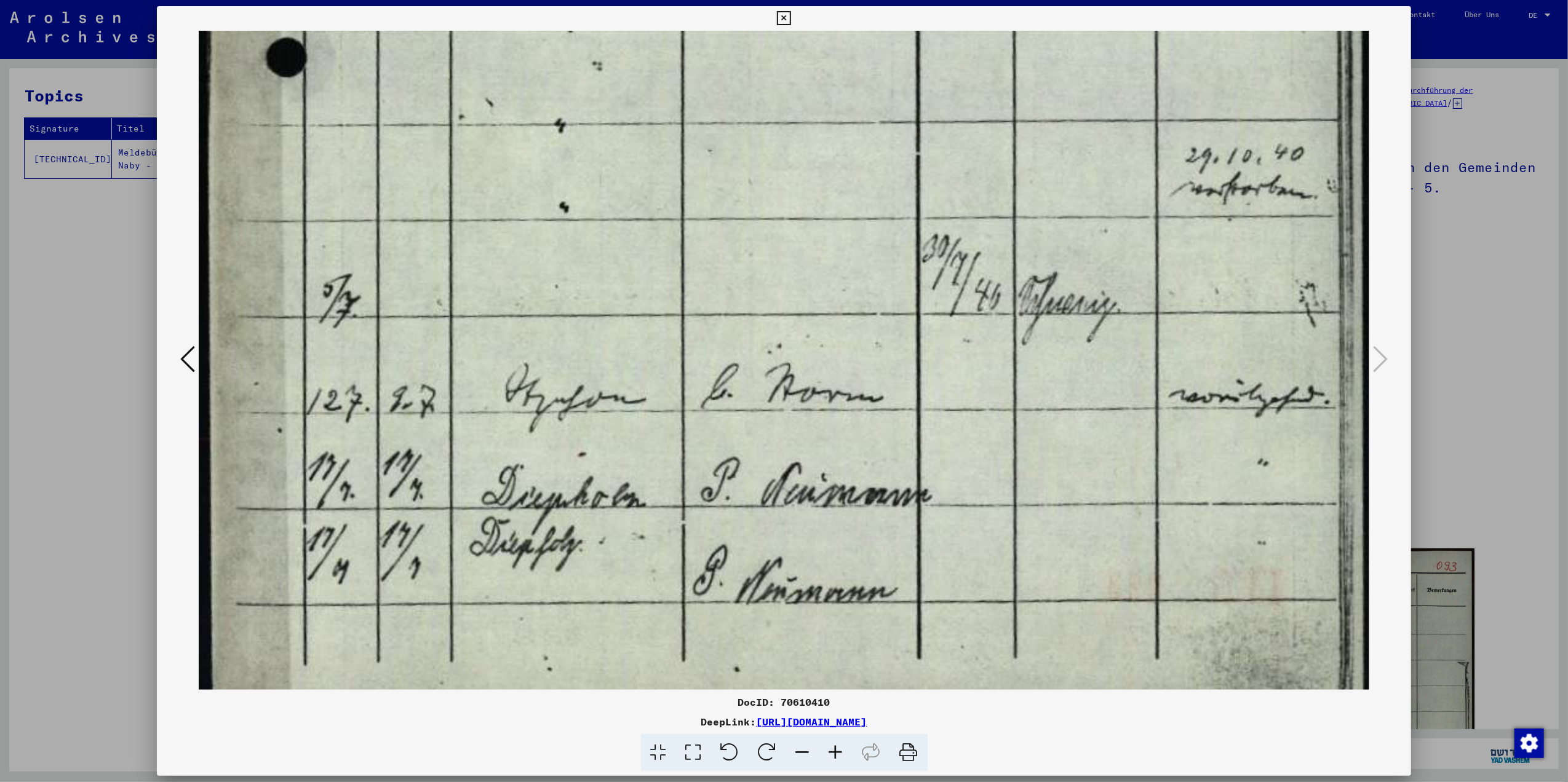
scroll to position [1223, 0]
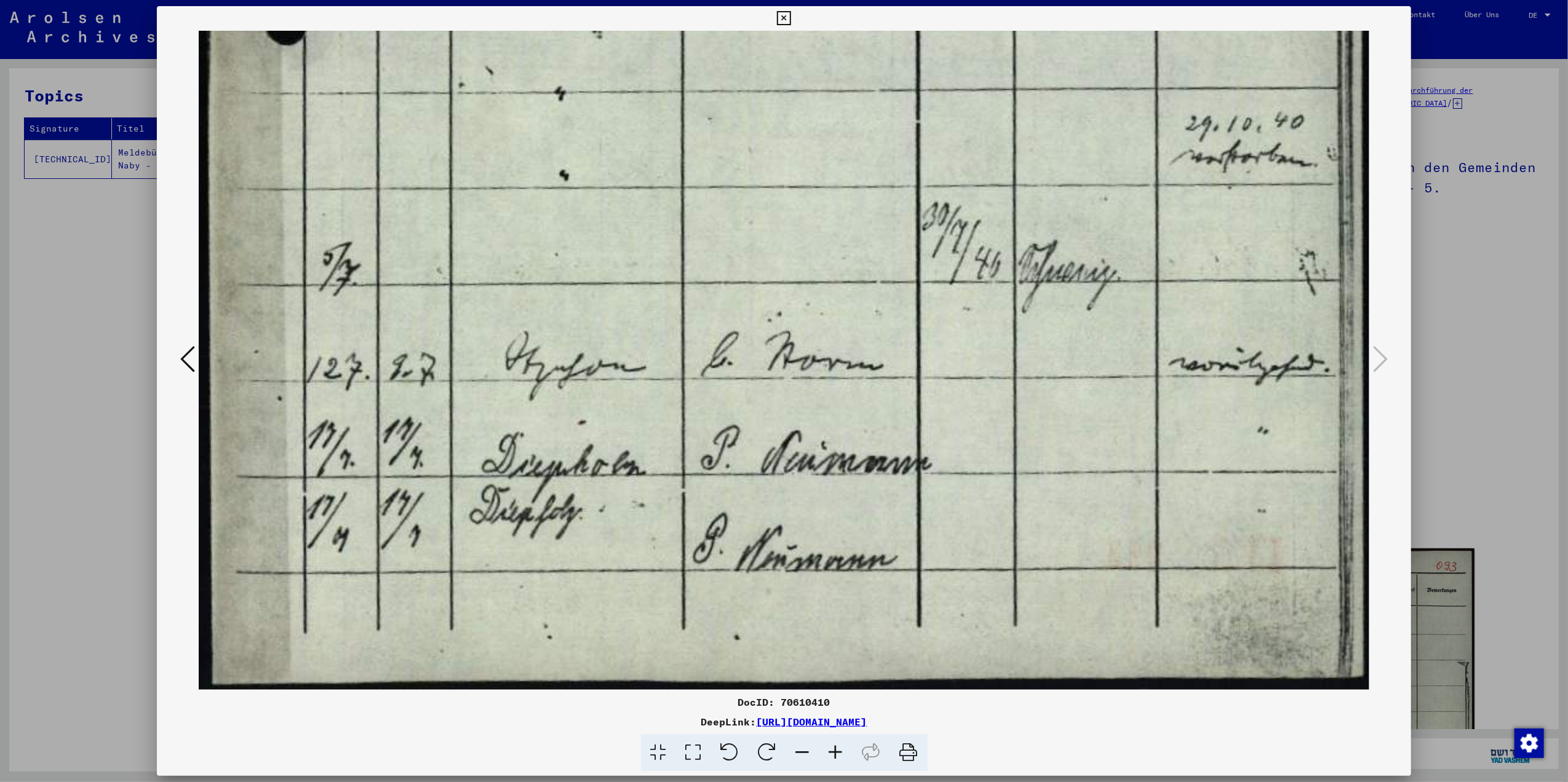
drag, startPoint x: 1051, startPoint y: 506, endPoint x: 1037, endPoint y: 164, distance: 342.3
click at [175, 361] on div at bounding box center [784, 361] width 1254 height 659
click at [188, 372] on icon at bounding box center [187, 359] width 15 height 30
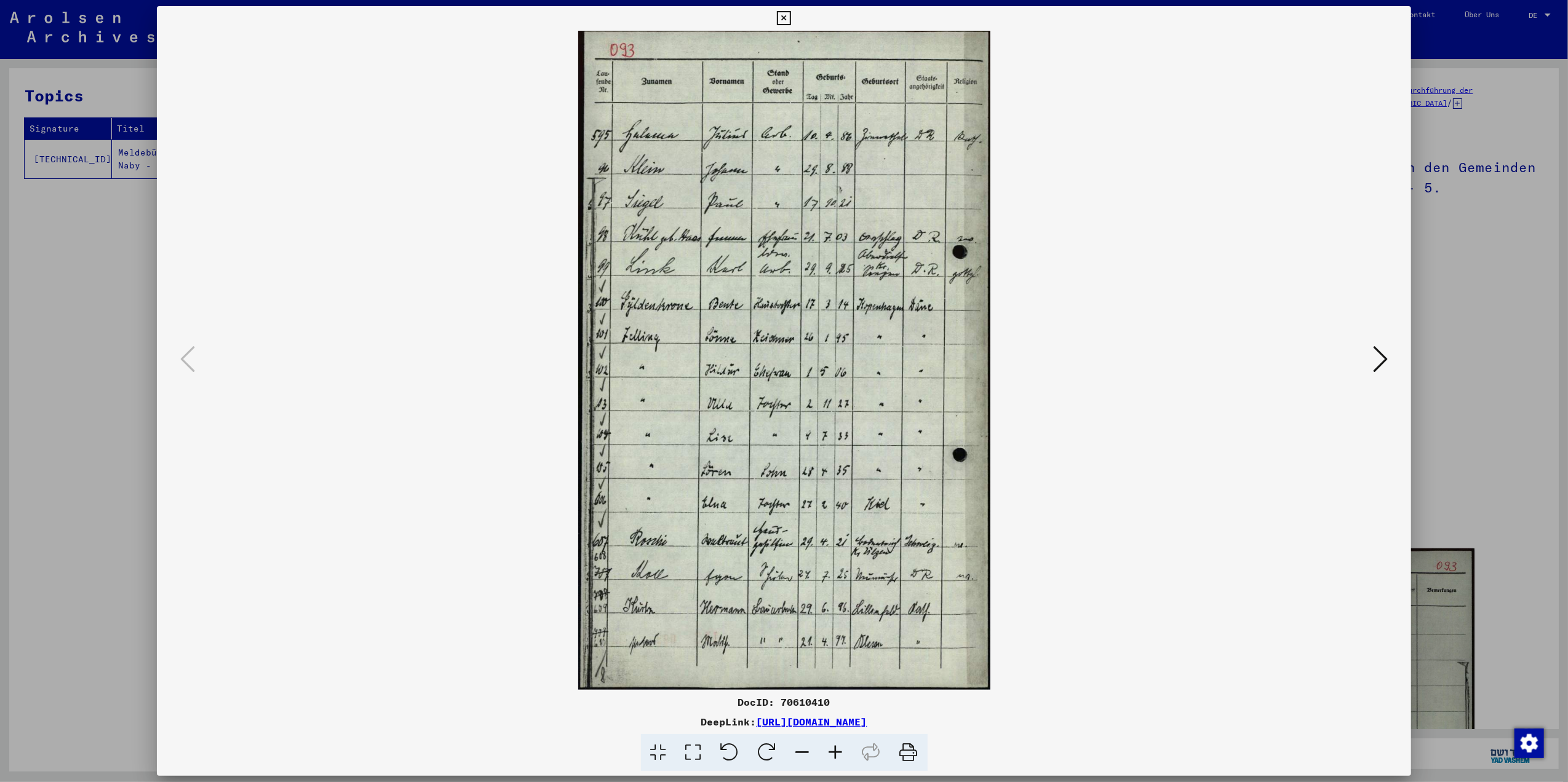
scroll to position [0, 0]
